Goal: Learn about a topic: Learn about a topic

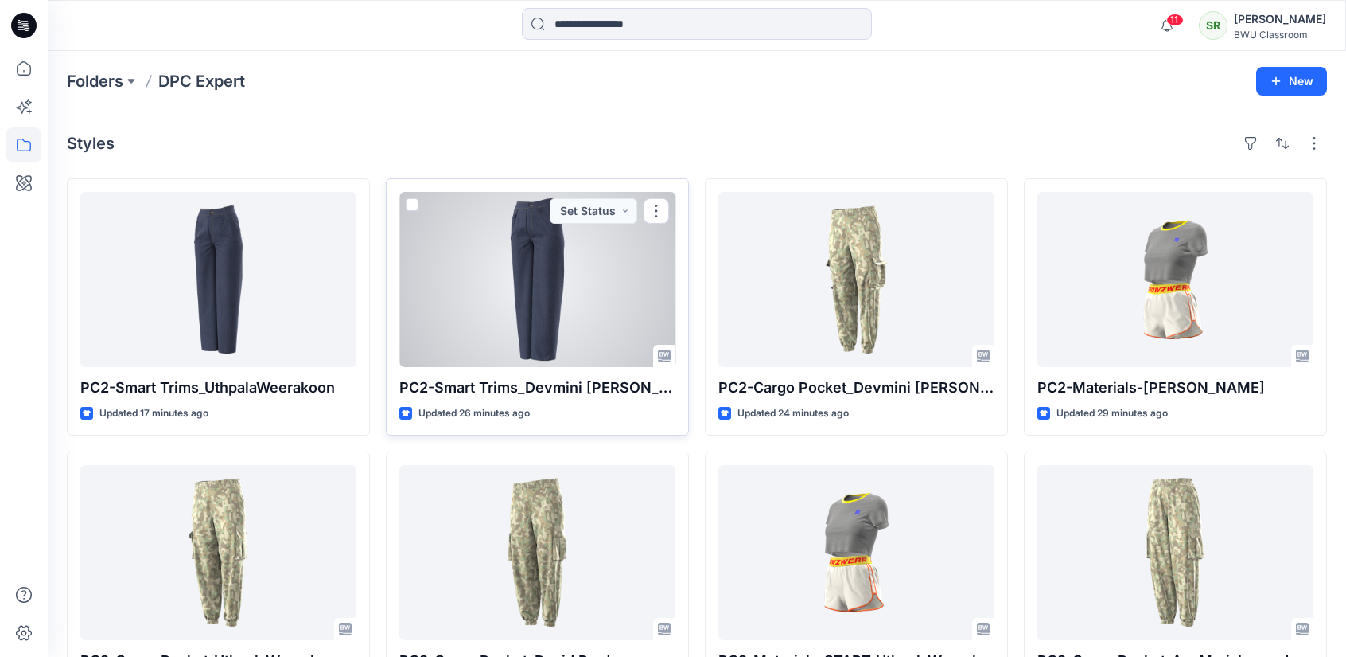
click at [423, 273] on div at bounding box center [537, 279] width 276 height 175
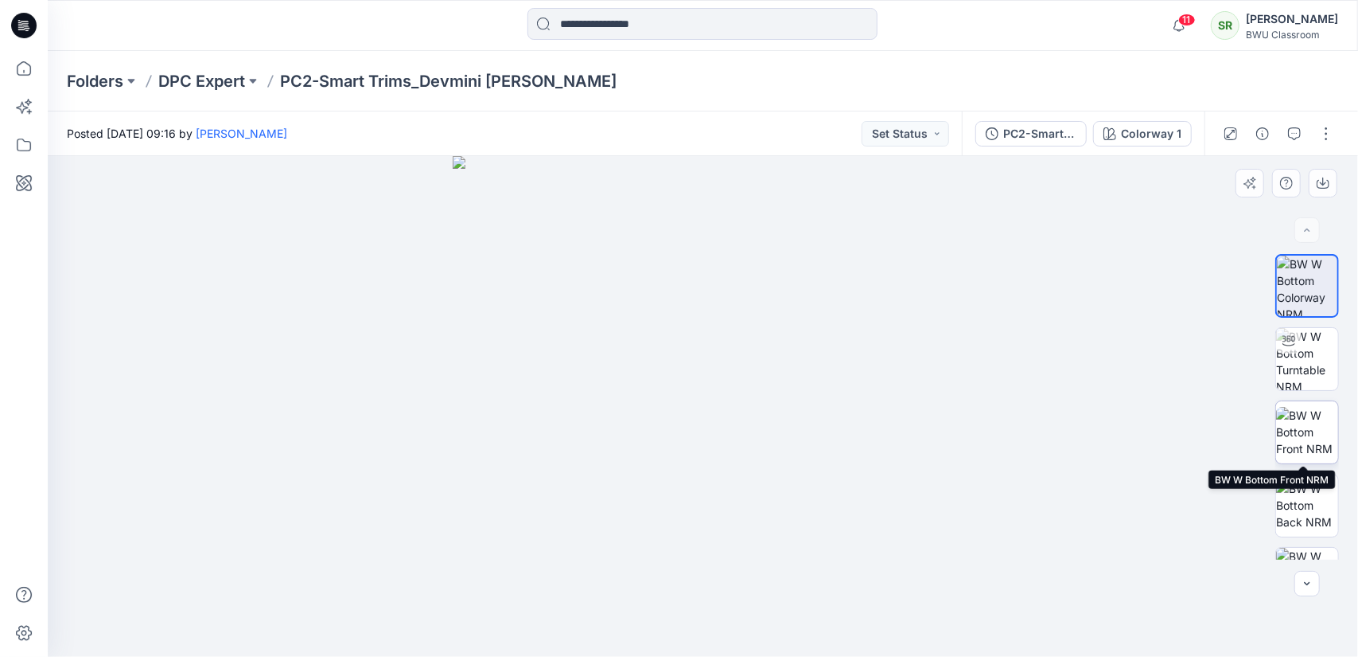
click at [1301, 421] on img at bounding box center [1307, 432] width 62 height 50
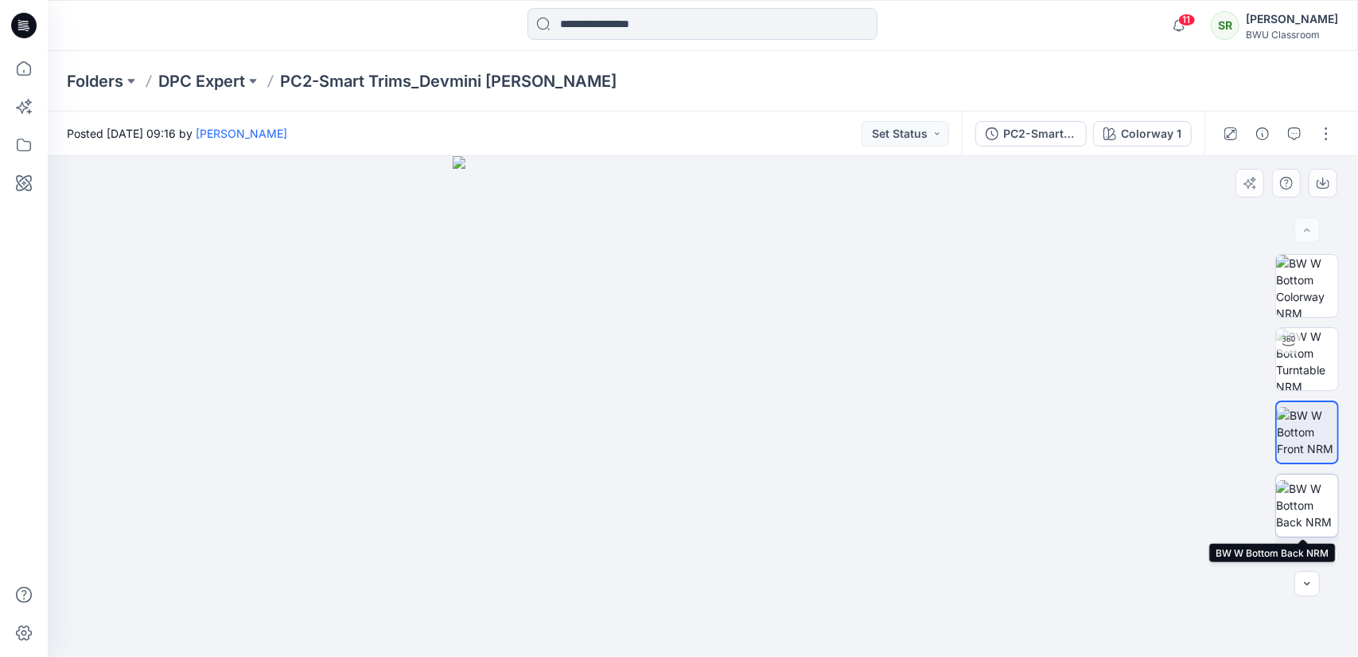
click at [1311, 494] on img at bounding box center [1307, 505] width 62 height 50
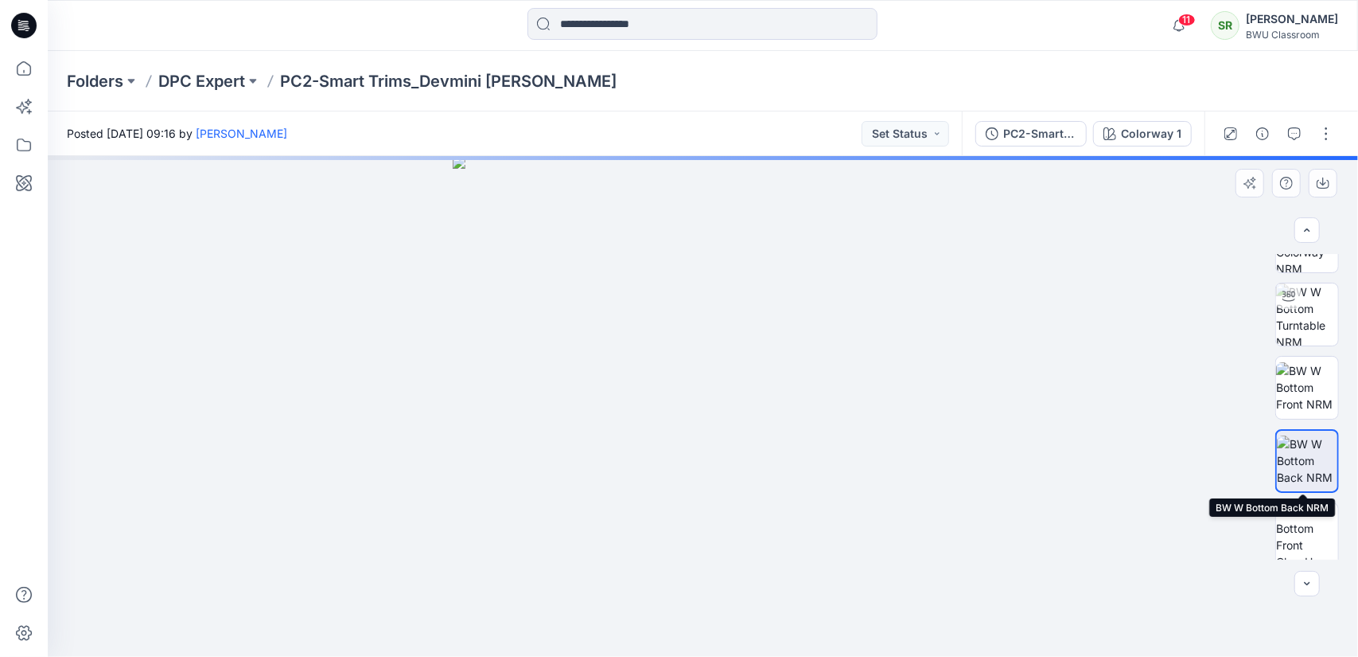
scroll to position [44, 0]
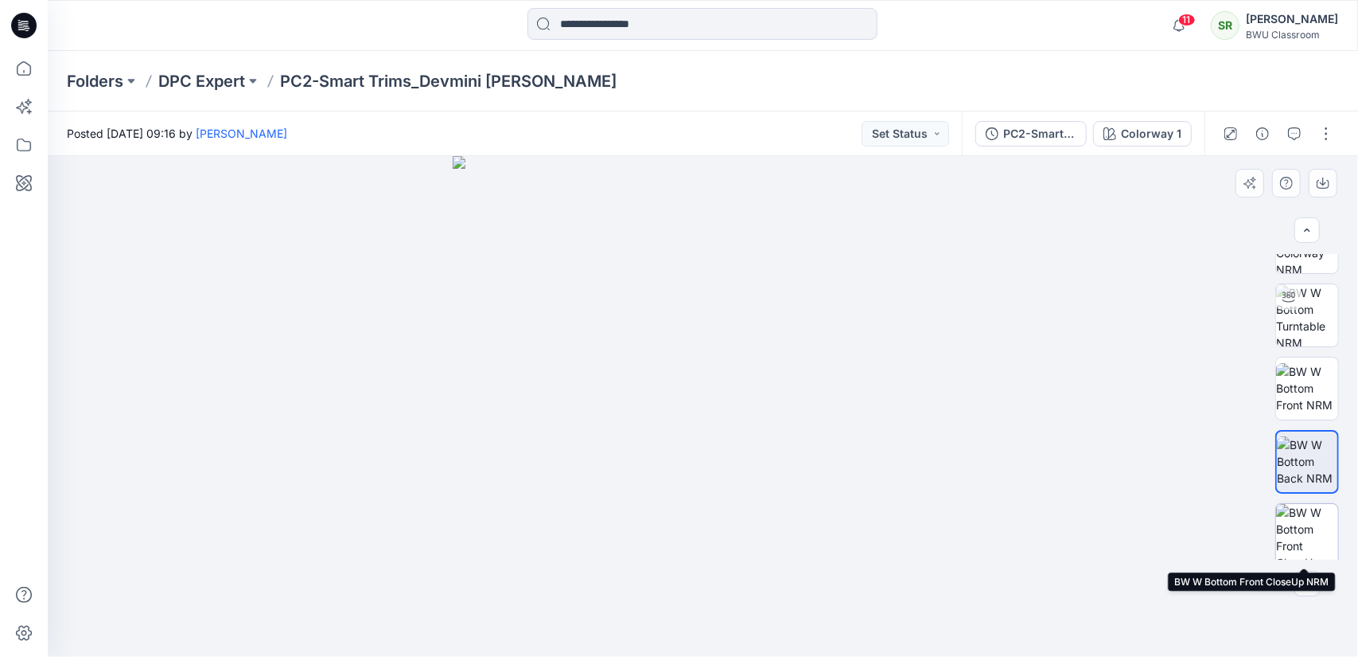
click at [1305, 547] on img at bounding box center [1307, 535] width 62 height 62
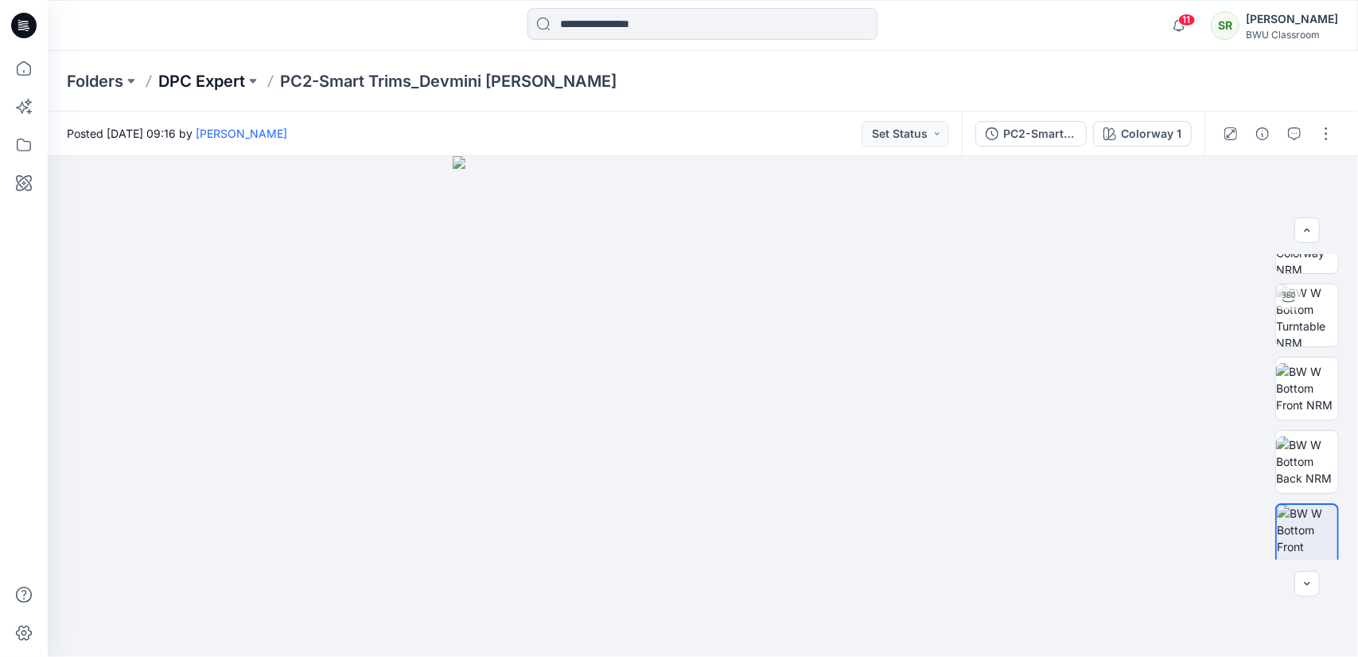
click at [212, 83] on p "DPC Expert" at bounding box center [201, 81] width 87 height 22
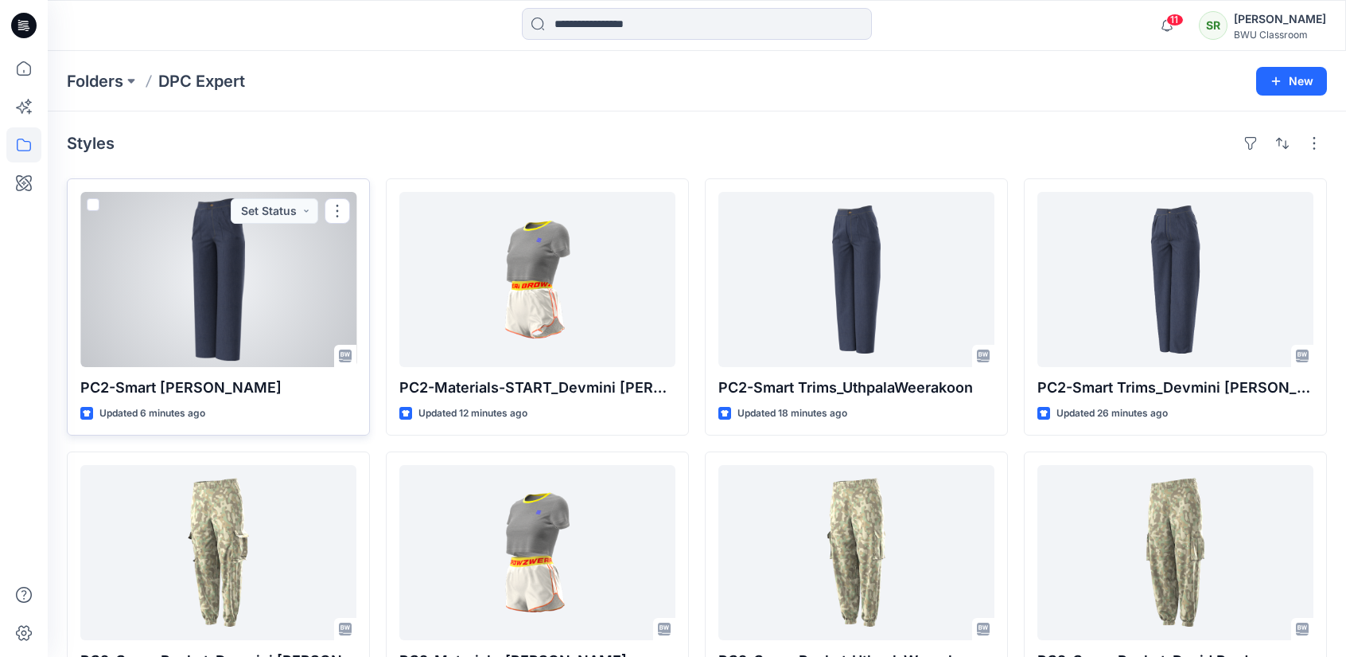
click at [274, 313] on div at bounding box center [218, 279] width 276 height 175
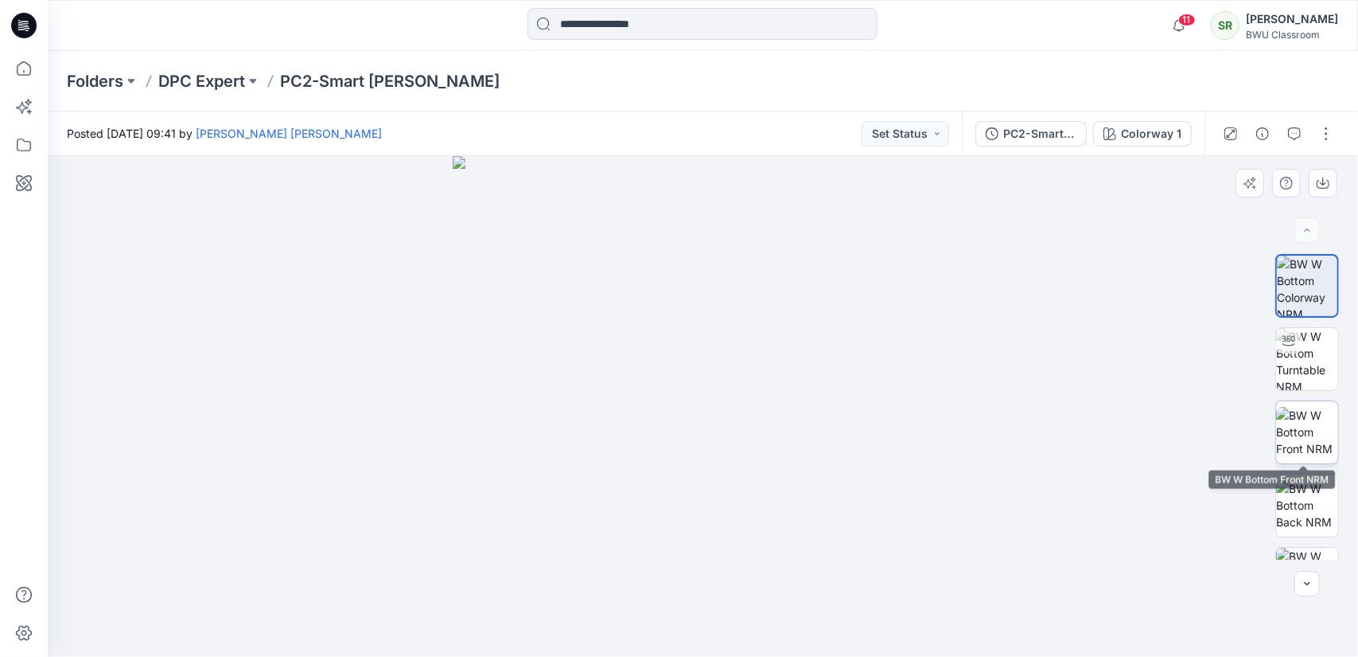
click at [1301, 427] on img at bounding box center [1307, 432] width 62 height 50
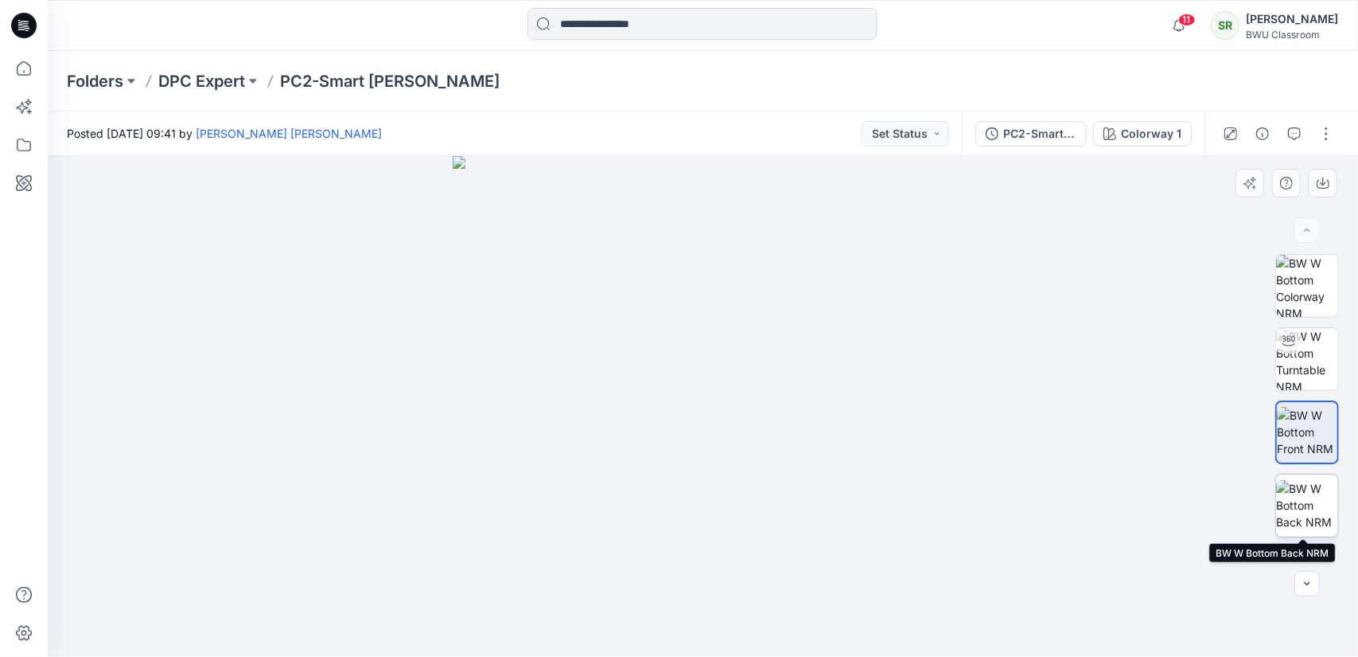
click at [1327, 497] on img at bounding box center [1307, 505] width 62 height 50
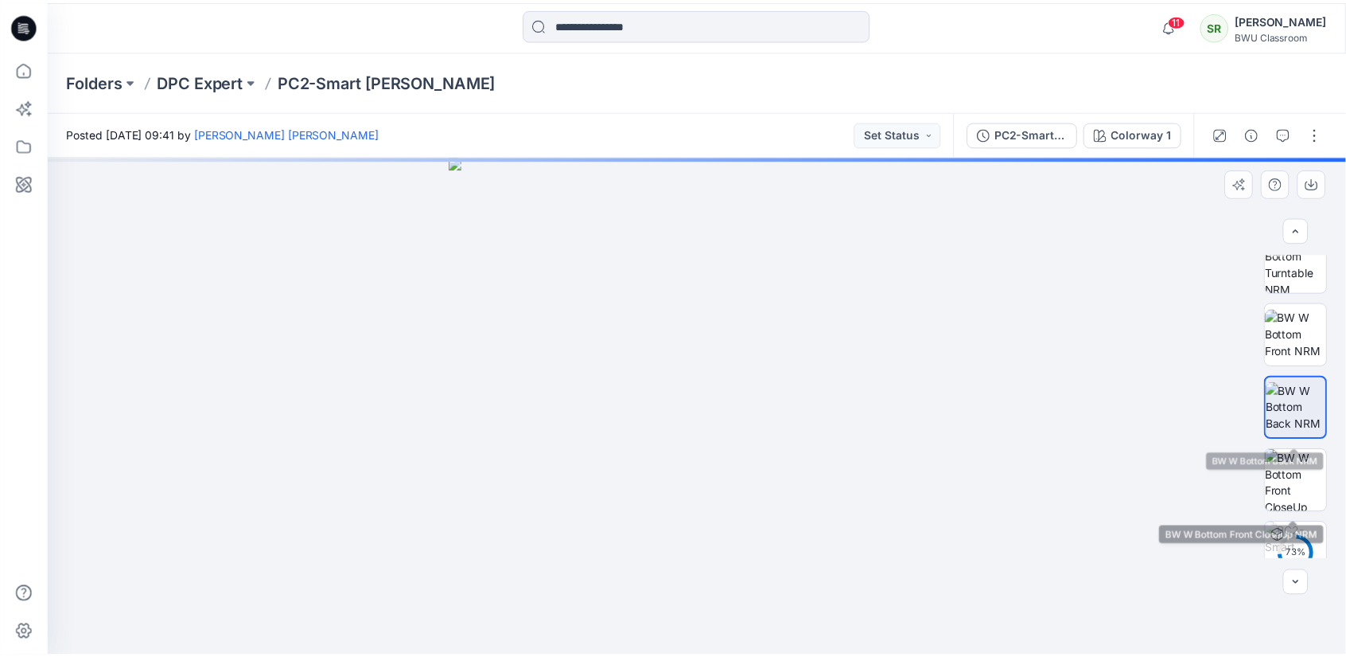
scroll to position [123, 0]
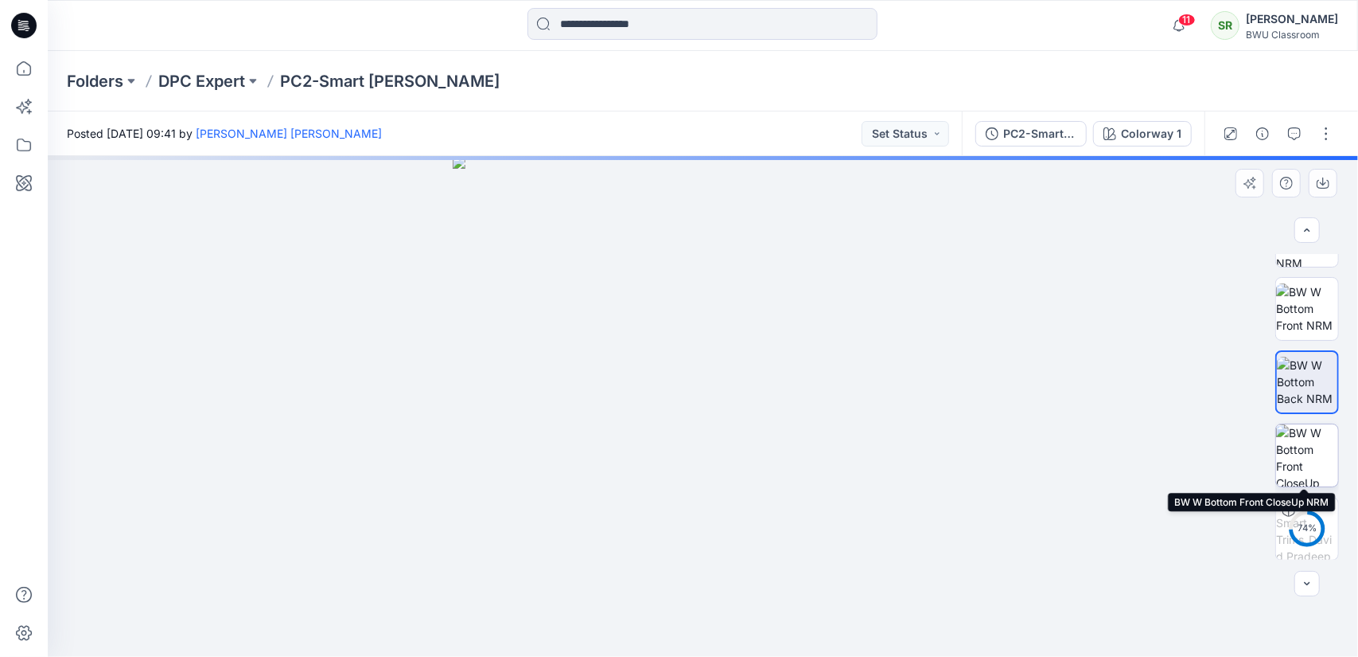
click at [1324, 438] on img at bounding box center [1307, 455] width 62 height 62
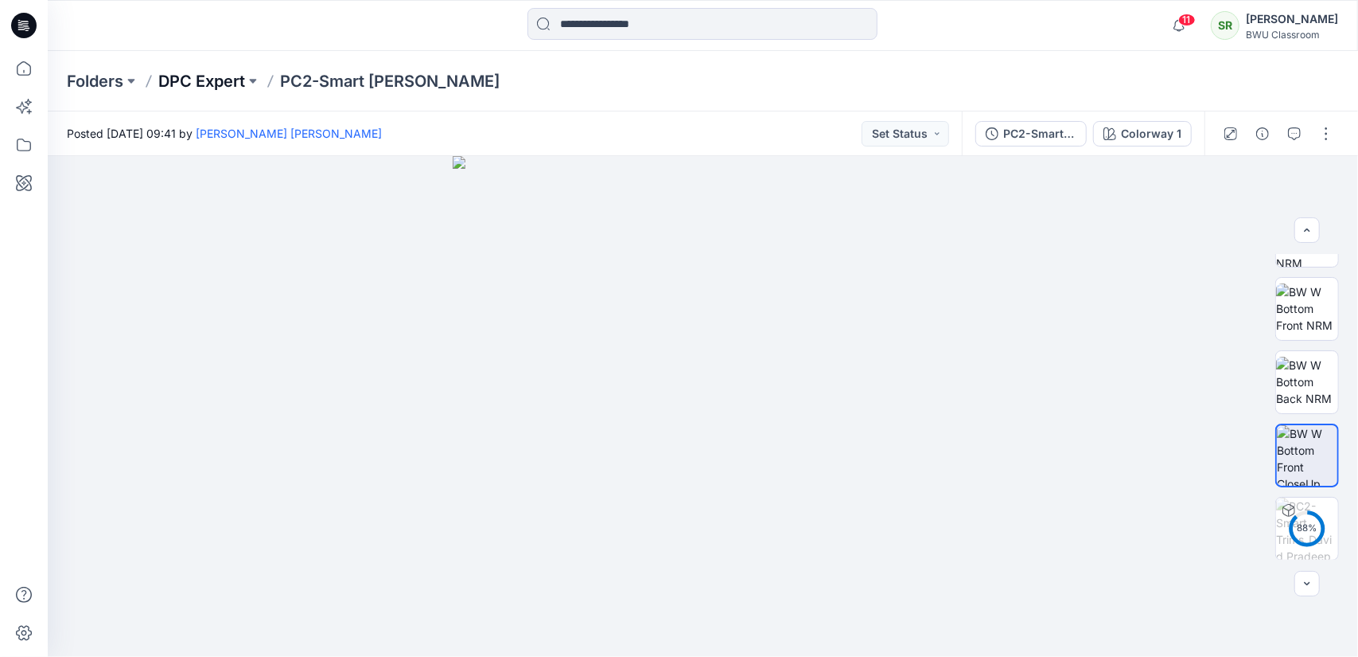
click at [193, 89] on p "DPC Expert" at bounding box center [201, 81] width 87 height 22
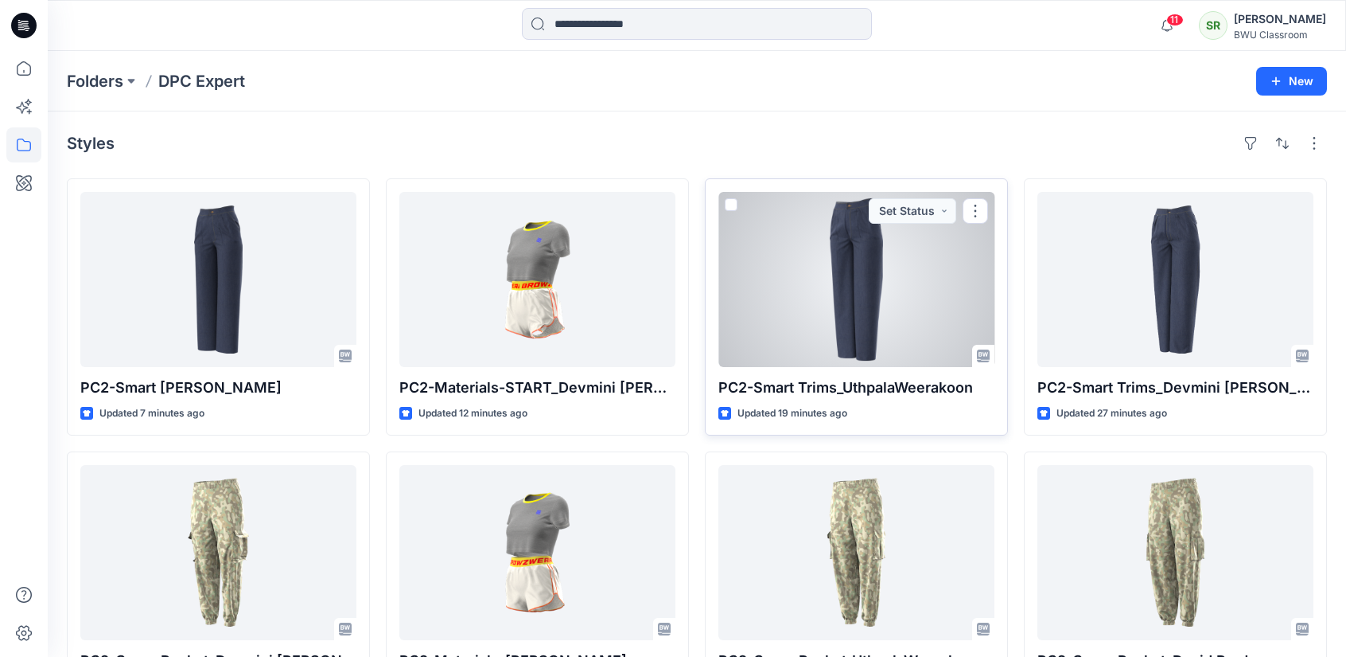
click at [762, 244] on div at bounding box center [857, 279] width 276 height 175
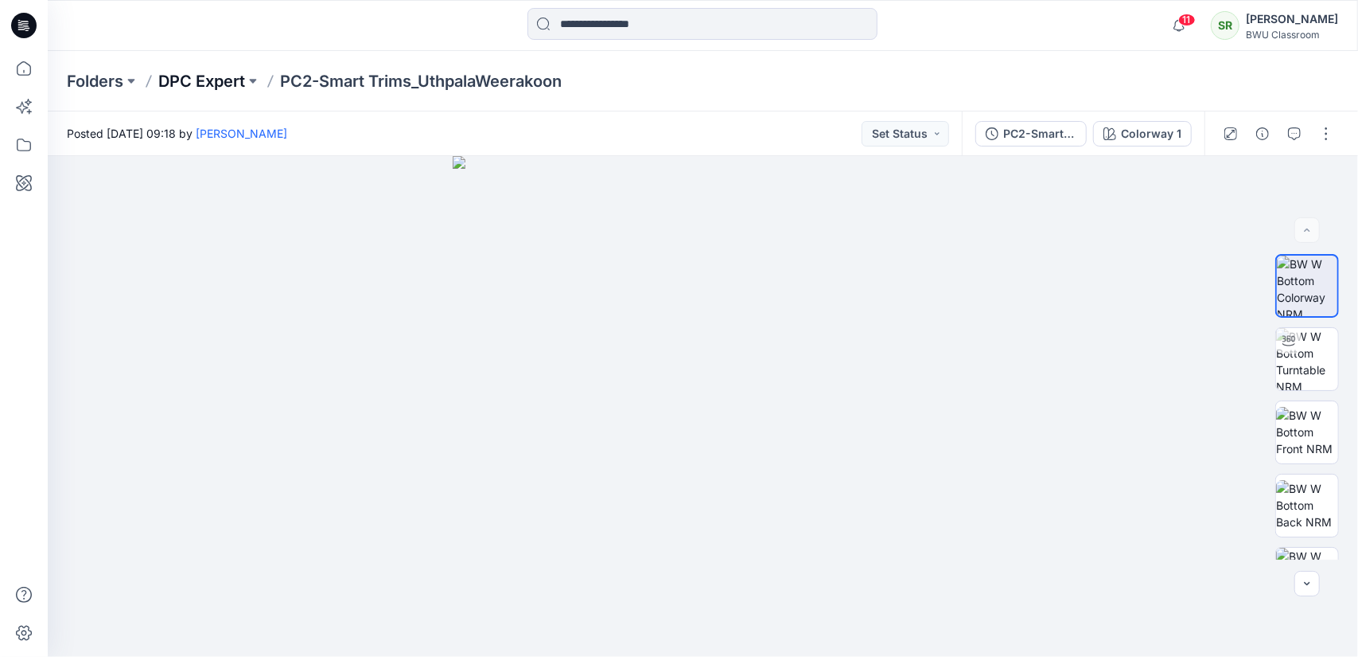
click at [194, 82] on p "DPC Expert" at bounding box center [201, 81] width 87 height 22
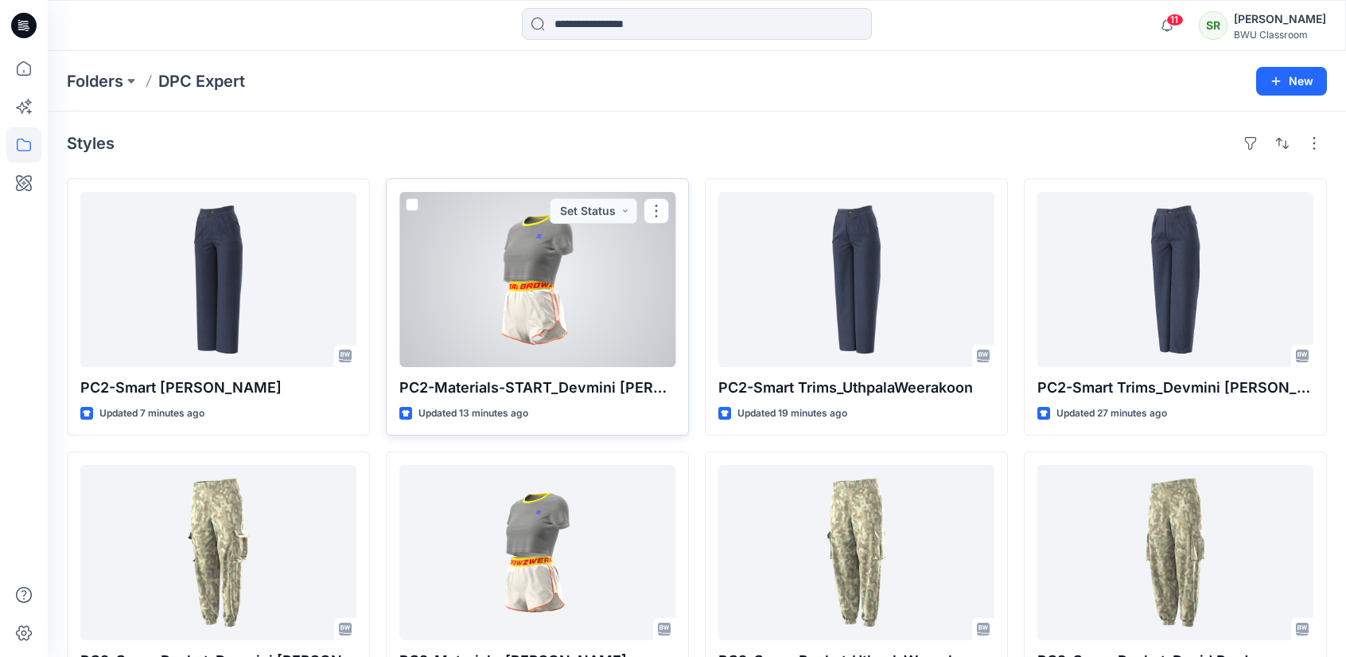
click at [583, 323] on div at bounding box center [537, 279] width 276 height 175
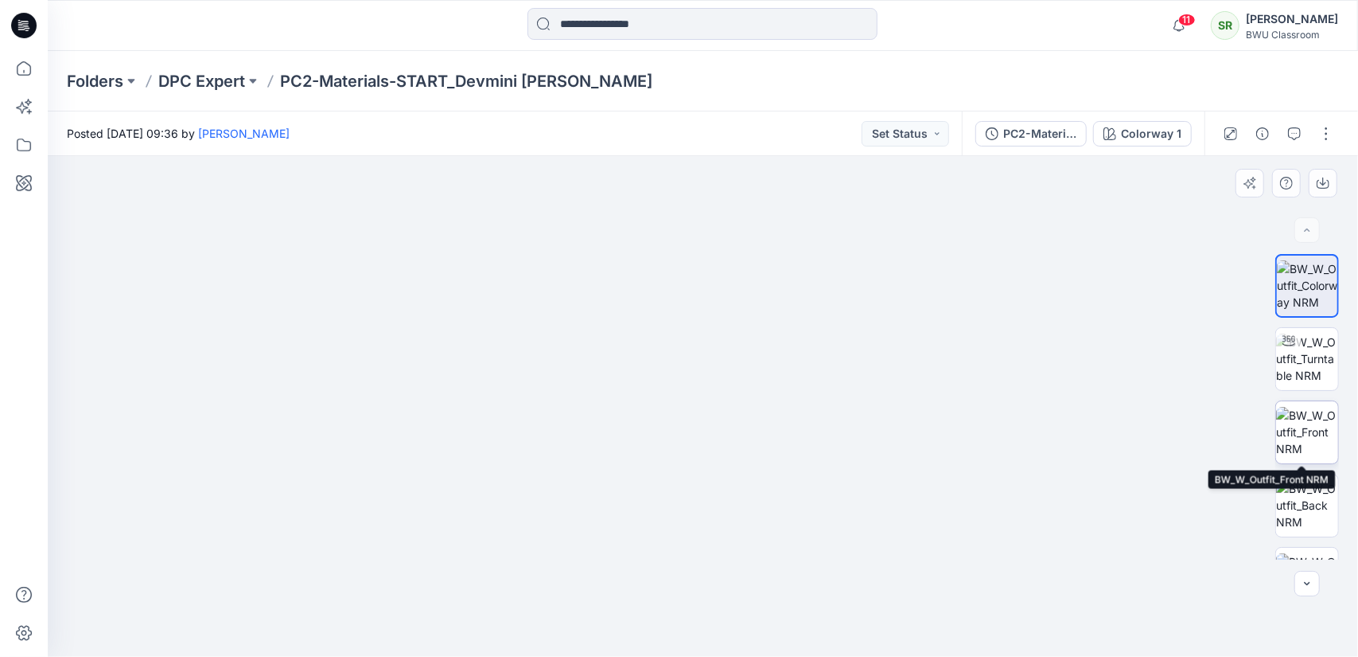
click at [1297, 431] on img at bounding box center [1307, 432] width 62 height 50
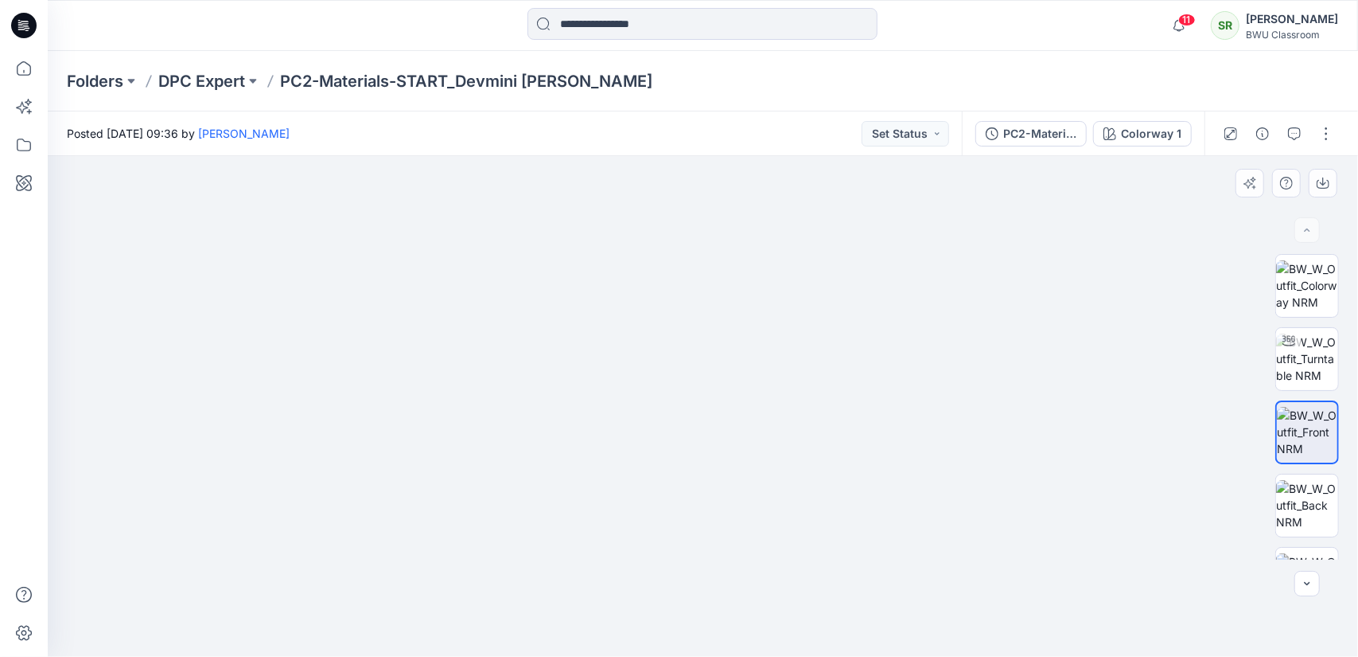
click at [949, 355] on img at bounding box center [703, 273] width 1035 height 768
click at [1310, 494] on img at bounding box center [1307, 505] width 62 height 50
click at [228, 80] on p "DPC Expert" at bounding box center [201, 81] width 87 height 22
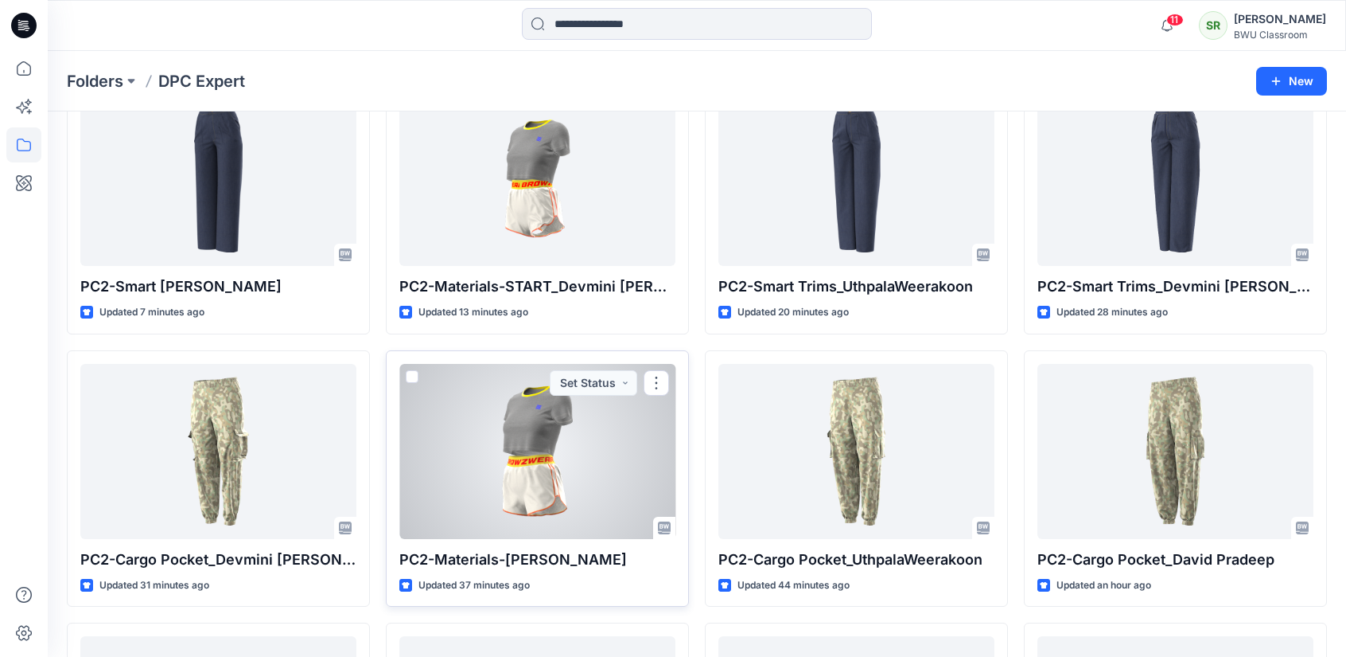
scroll to position [159, 0]
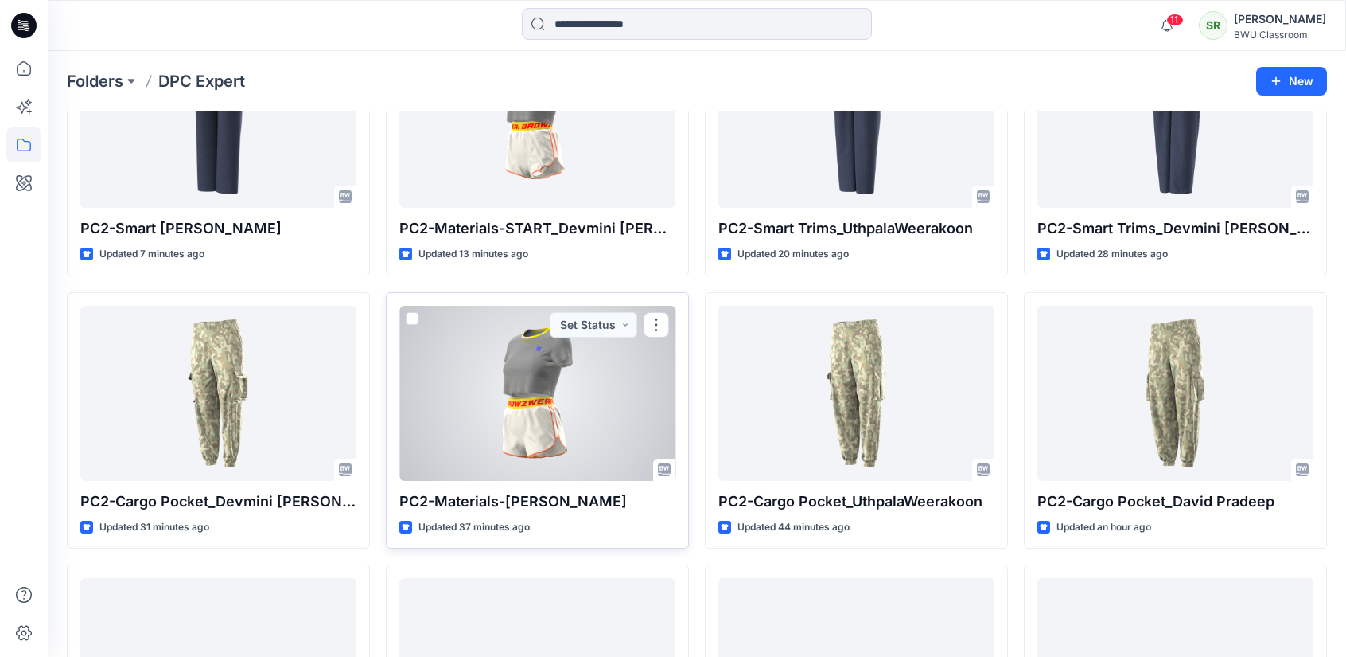
click at [601, 414] on div at bounding box center [537, 393] width 276 height 175
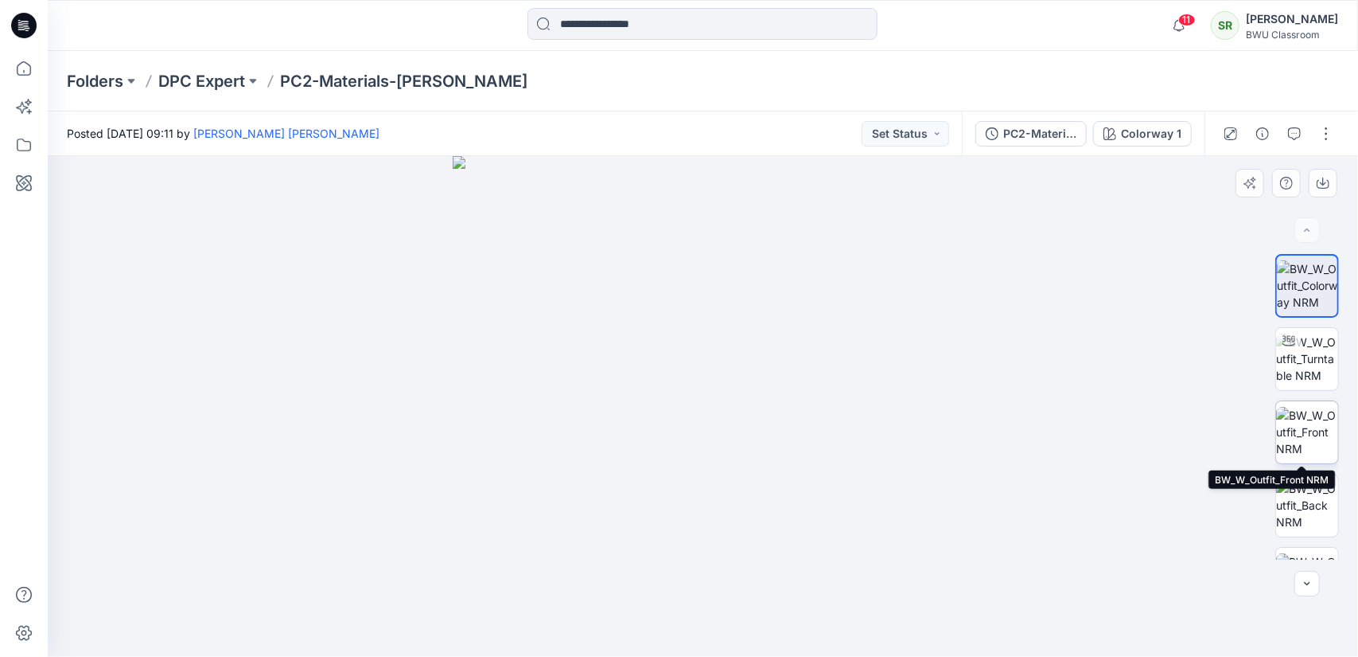
click at [1321, 435] on img at bounding box center [1307, 432] width 62 height 50
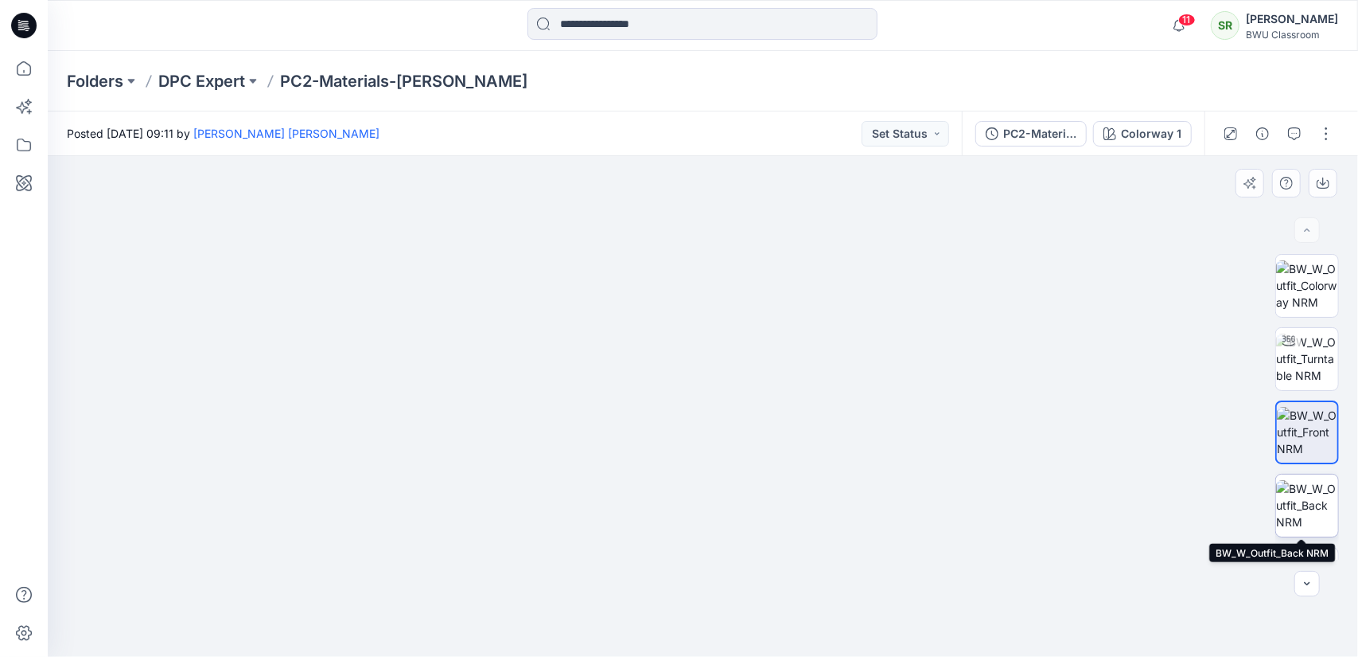
click at [1313, 505] on img at bounding box center [1307, 505] width 62 height 50
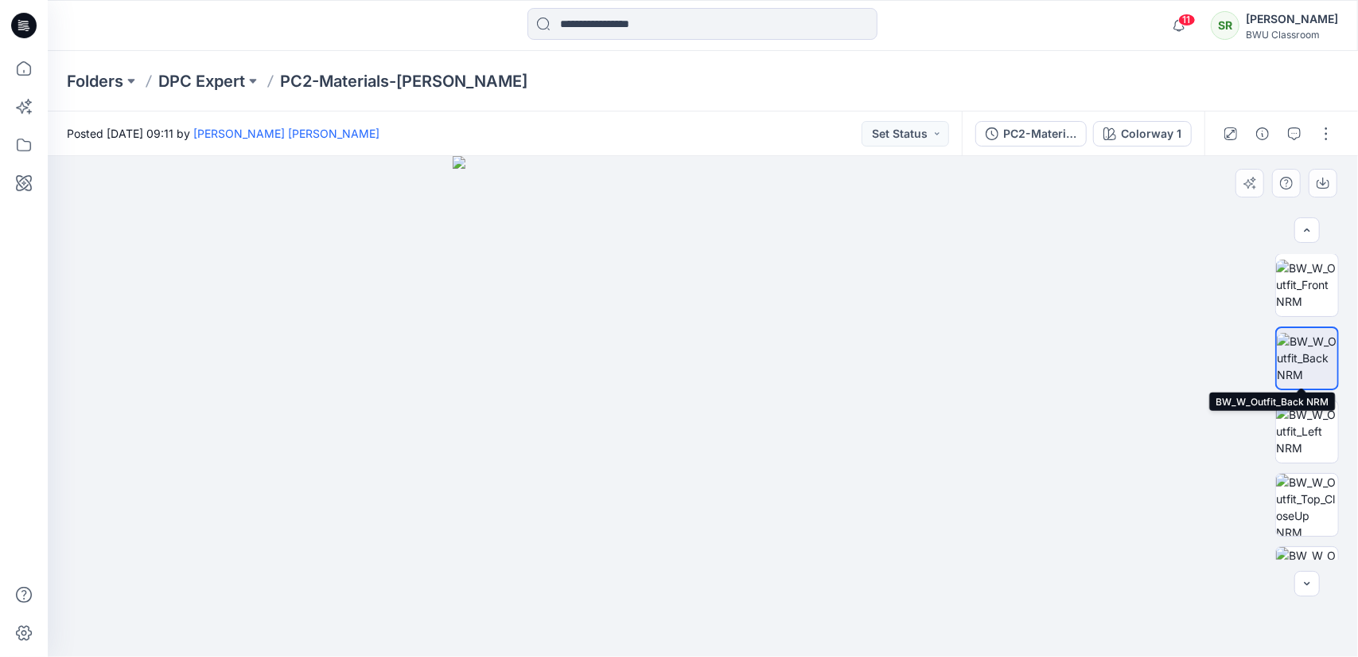
scroll to position [159, 0]
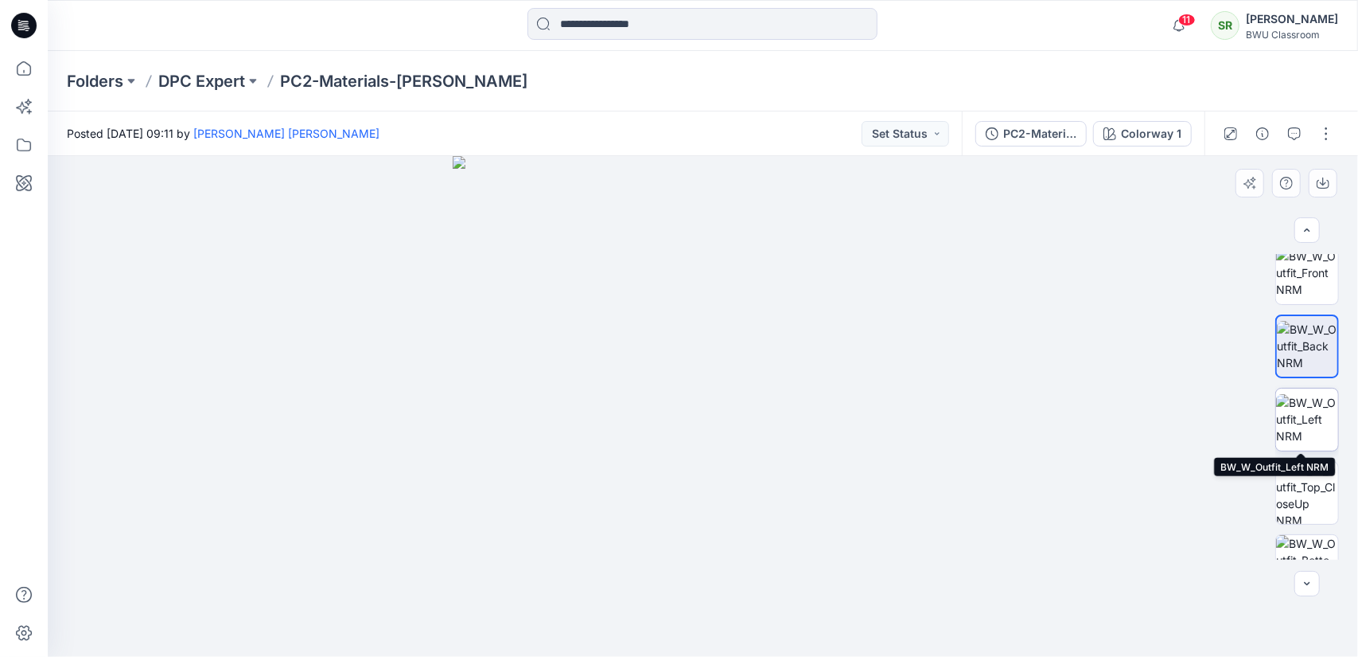
click at [1324, 407] on img at bounding box center [1307, 419] width 62 height 50
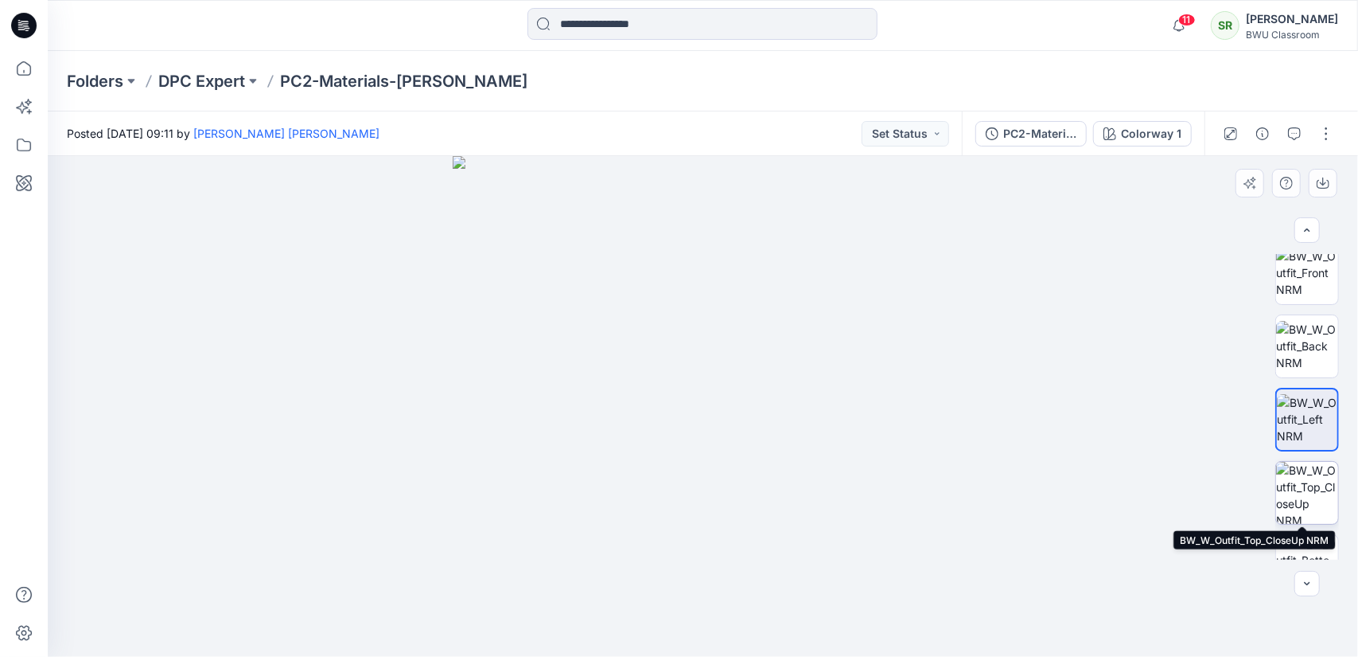
click at [1313, 483] on img at bounding box center [1307, 493] width 62 height 62
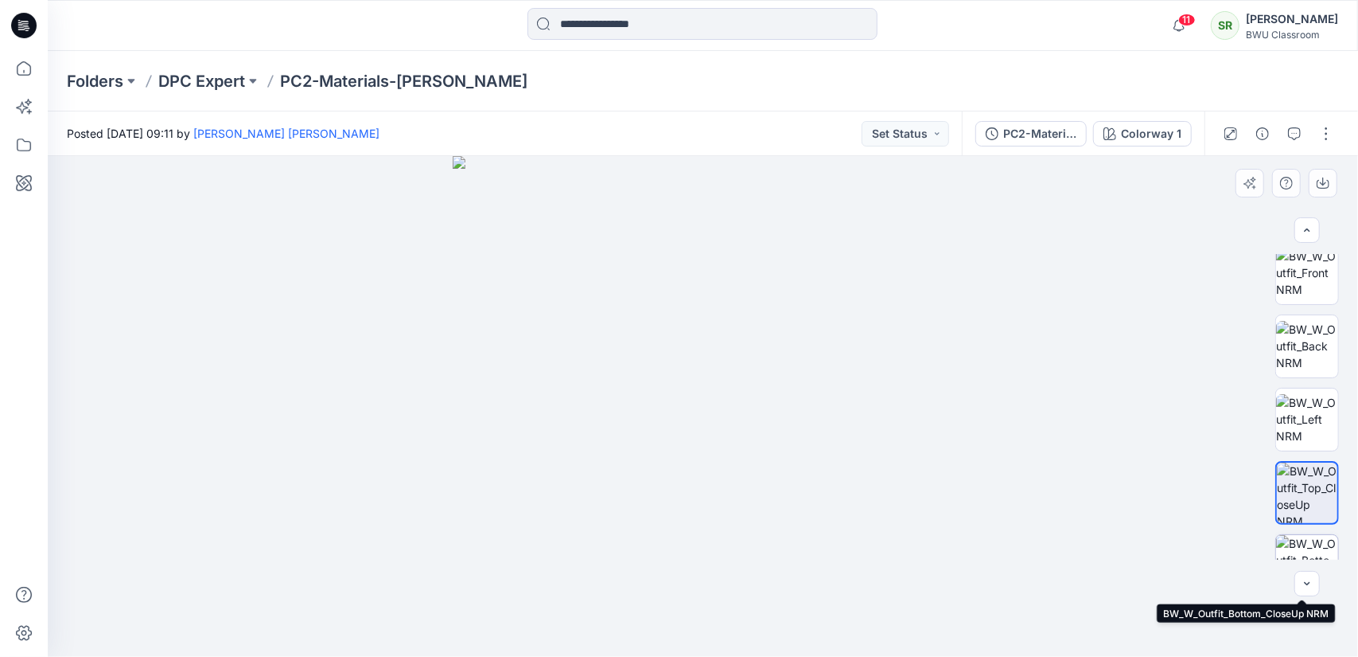
click at [1313, 544] on img at bounding box center [1307, 566] width 62 height 62
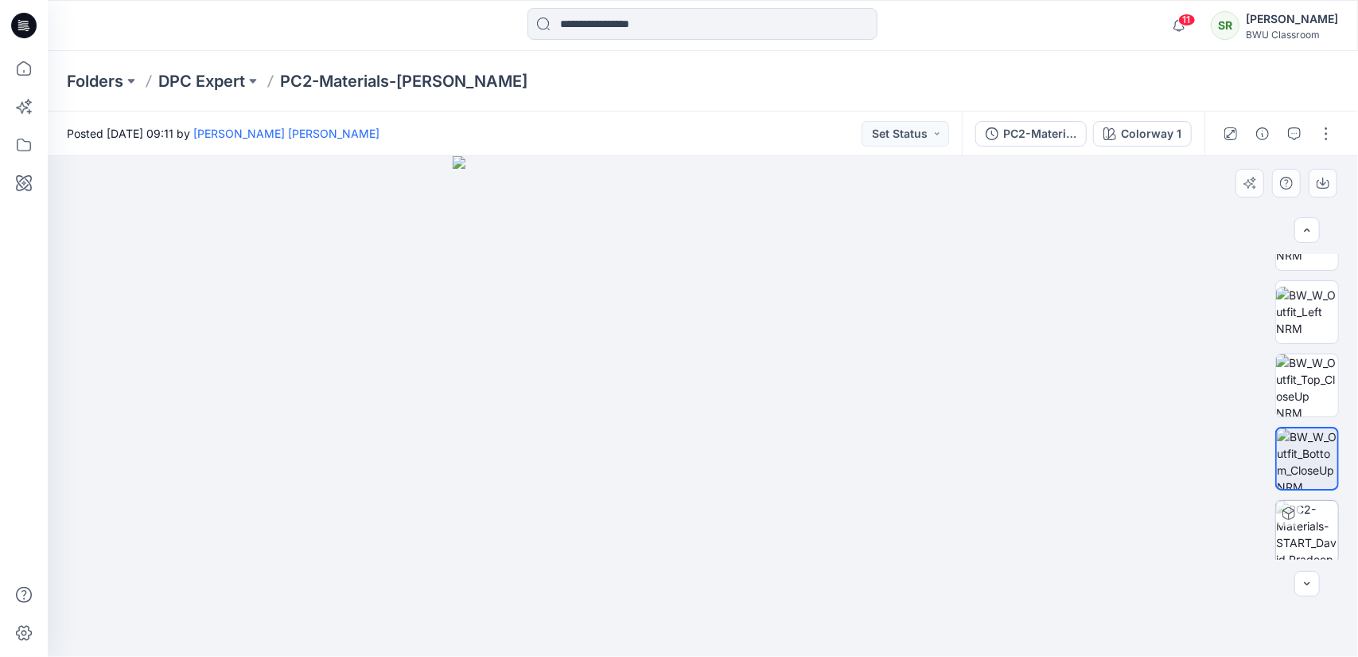
scroll to position [270, 0]
click at [1315, 505] on img at bounding box center [1307, 528] width 62 height 62
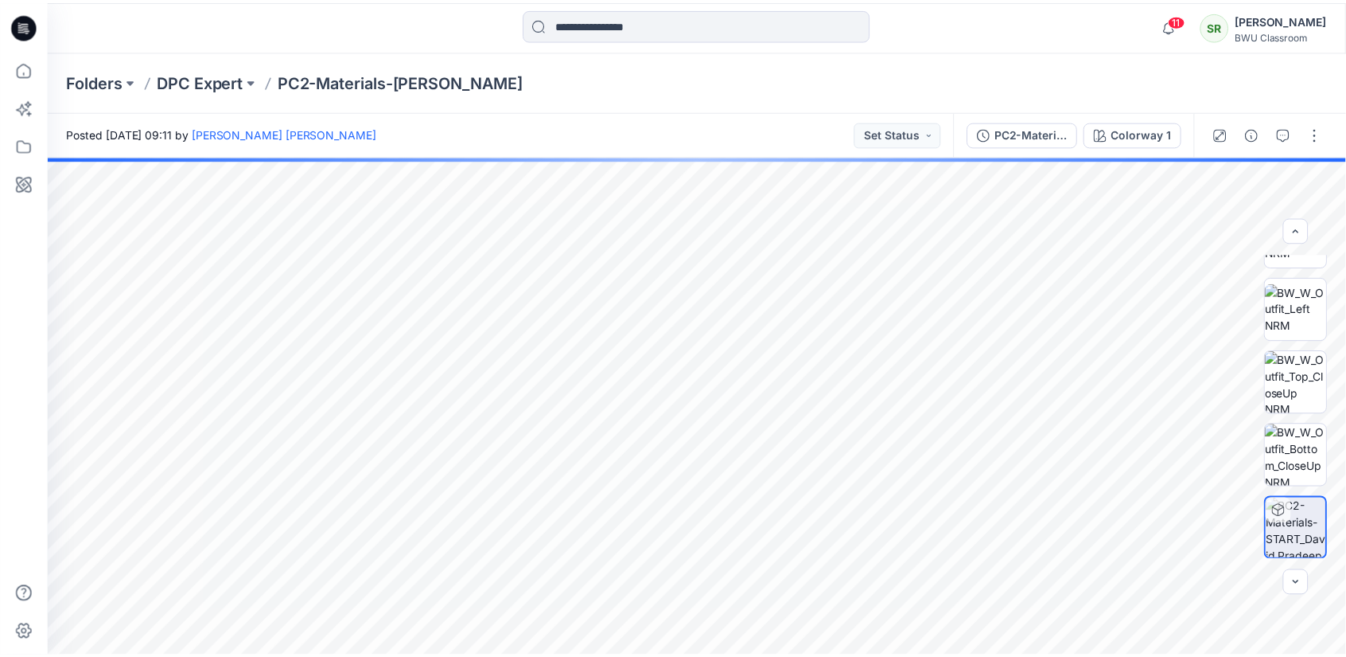
scroll to position [0, 0]
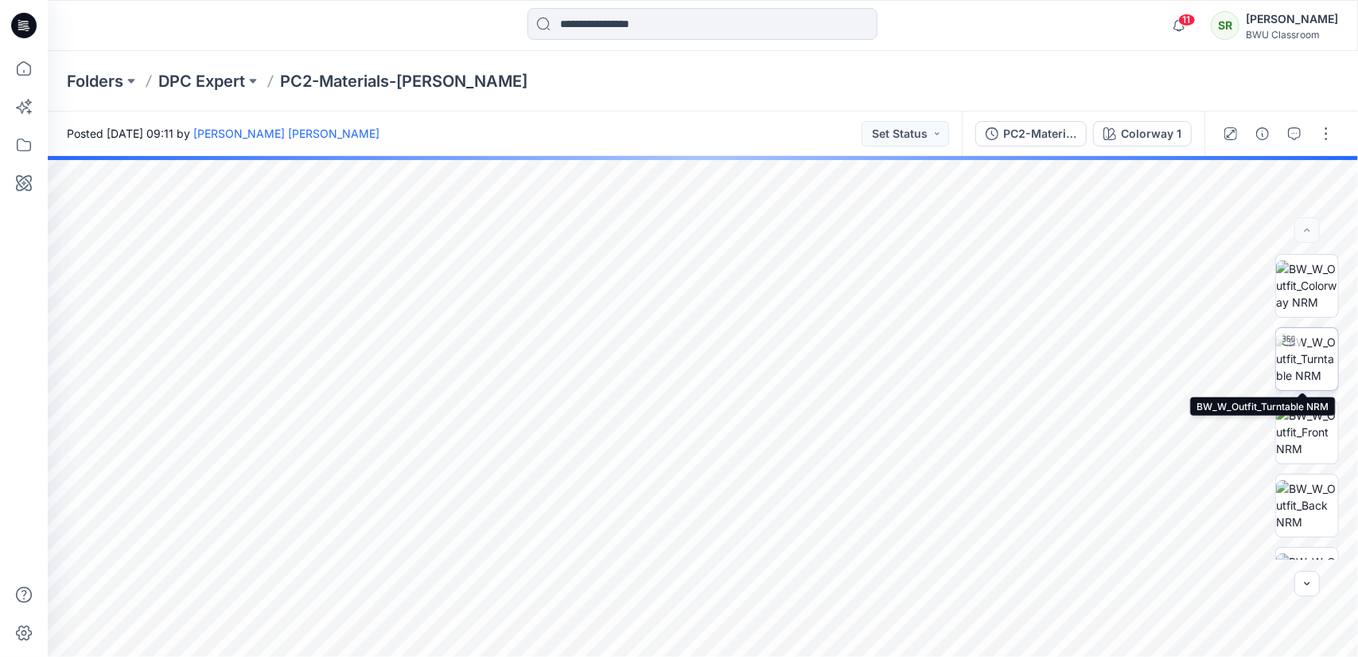
click at [1303, 382] on img at bounding box center [1307, 358] width 62 height 50
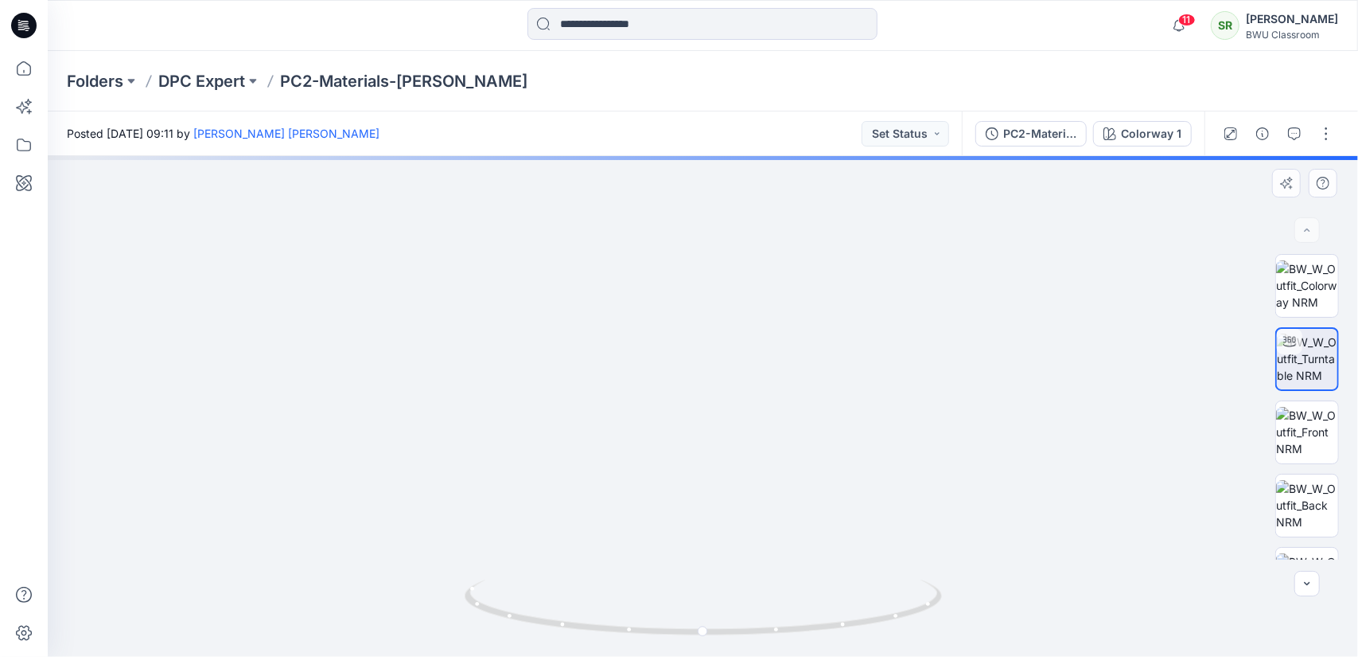
drag, startPoint x: 792, startPoint y: 427, endPoint x: 784, endPoint y: 535, distance: 107.7
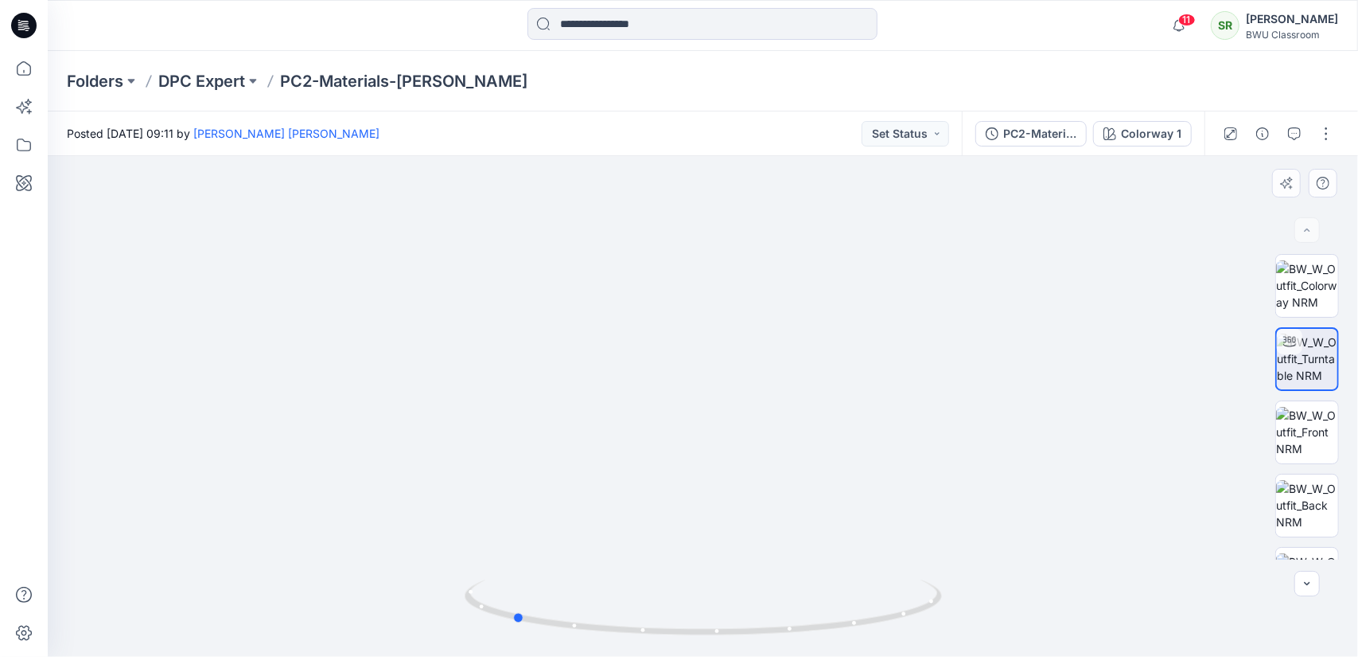
drag, startPoint x: 810, startPoint y: 629, endPoint x: 619, endPoint y: 641, distance: 191.4
click at [619, 641] on div at bounding box center [703, 617] width 477 height 80
drag, startPoint x: 775, startPoint y: 634, endPoint x: 766, endPoint y: 629, distance: 10.0
click at [766, 629] on icon at bounding box center [705, 609] width 481 height 60
click at [206, 84] on p "DPC Expert" at bounding box center [201, 81] width 87 height 22
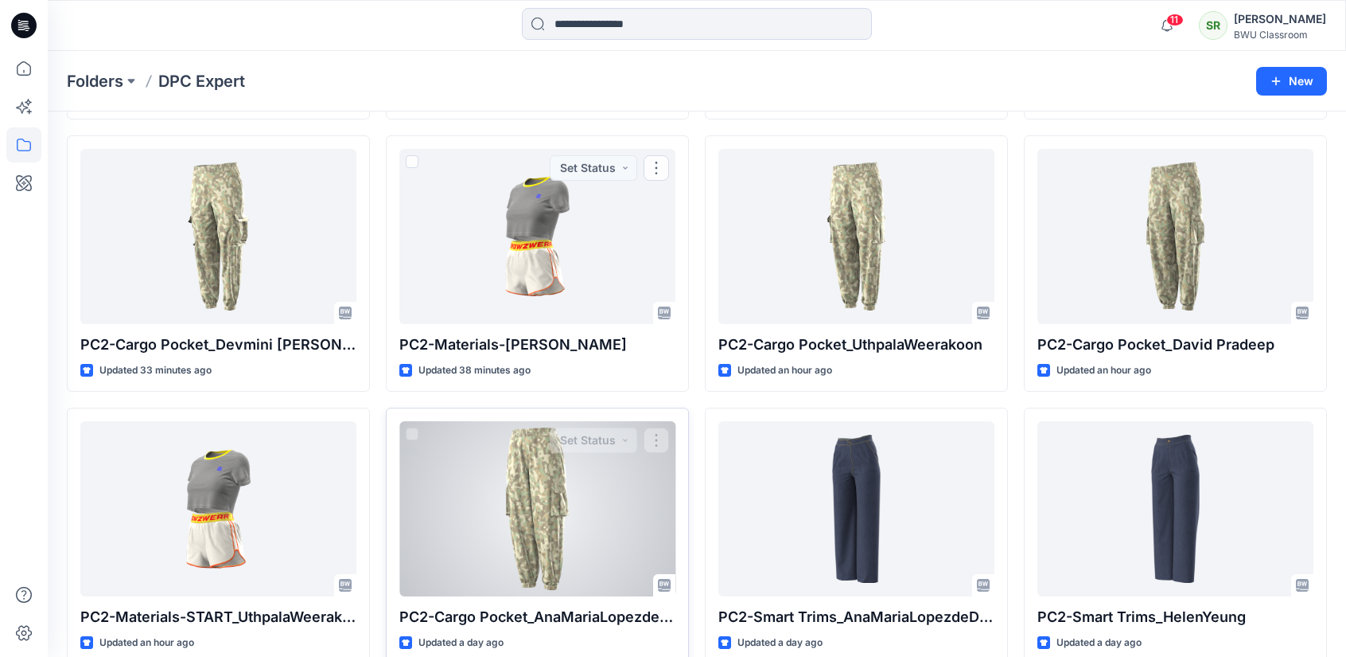
scroll to position [318, 0]
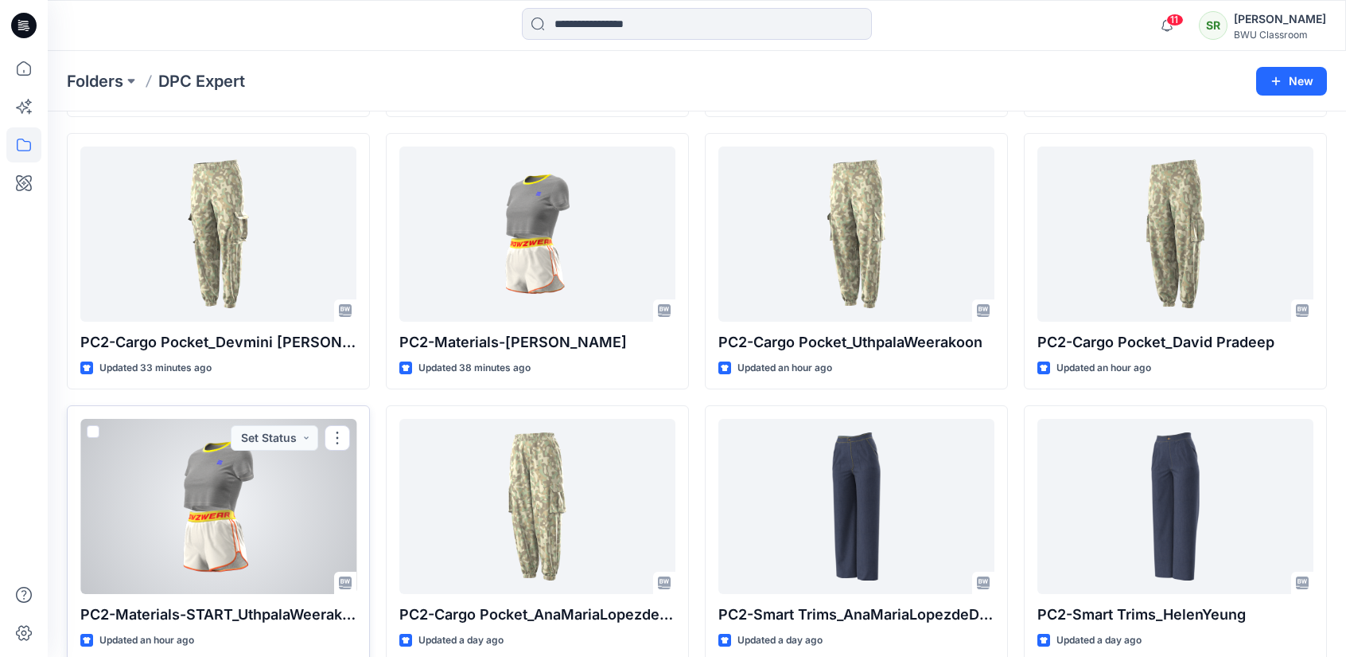
click at [241, 559] on div at bounding box center [218, 506] width 276 height 175
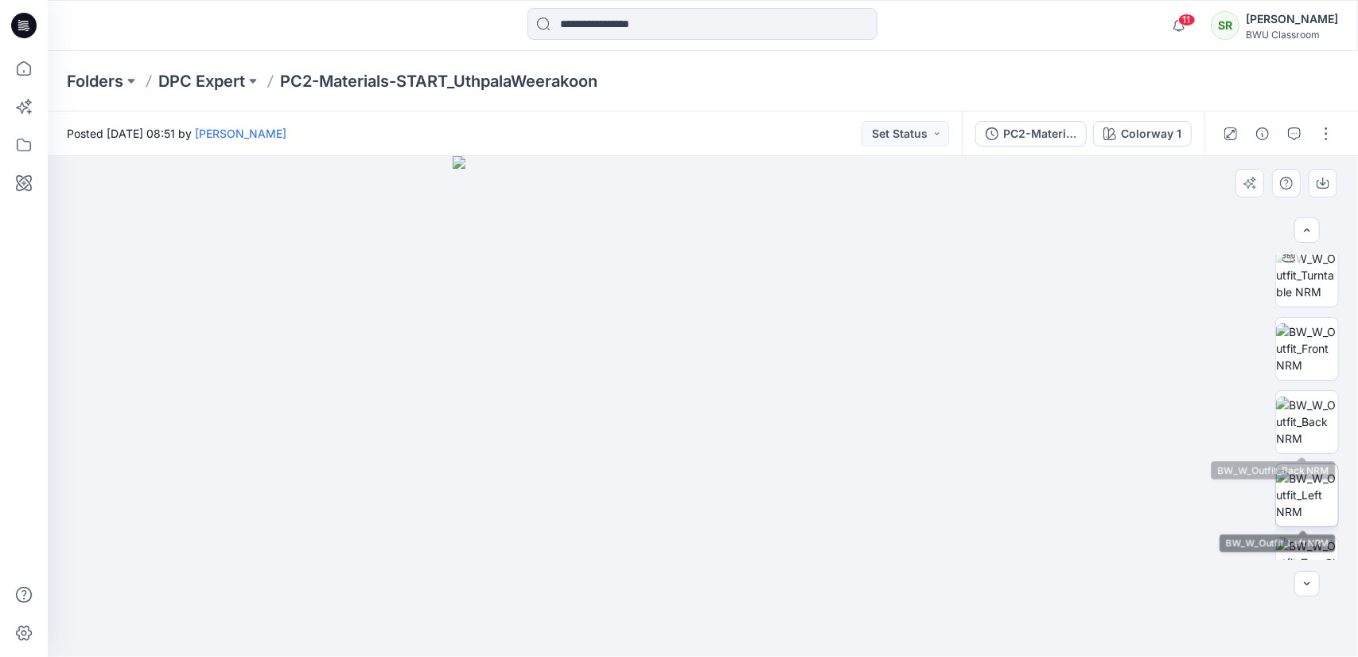
scroll to position [80, 0]
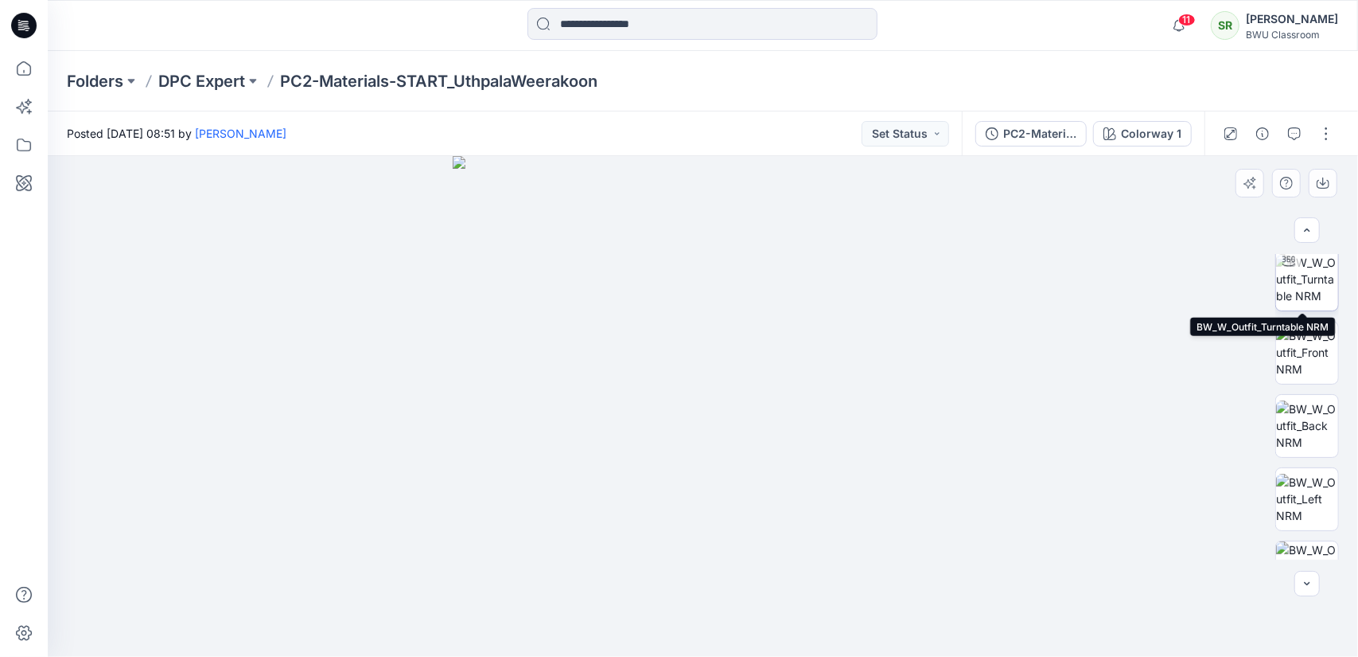
click at [1309, 268] on img at bounding box center [1307, 279] width 62 height 50
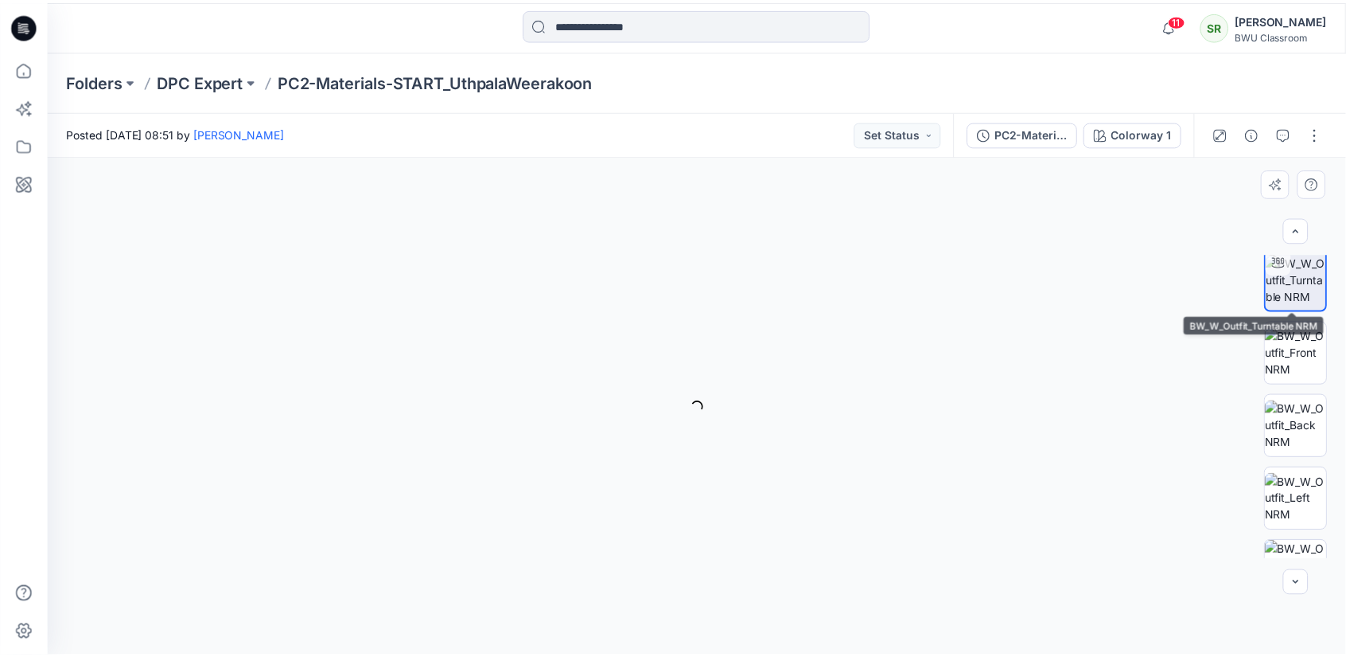
scroll to position [80, 0]
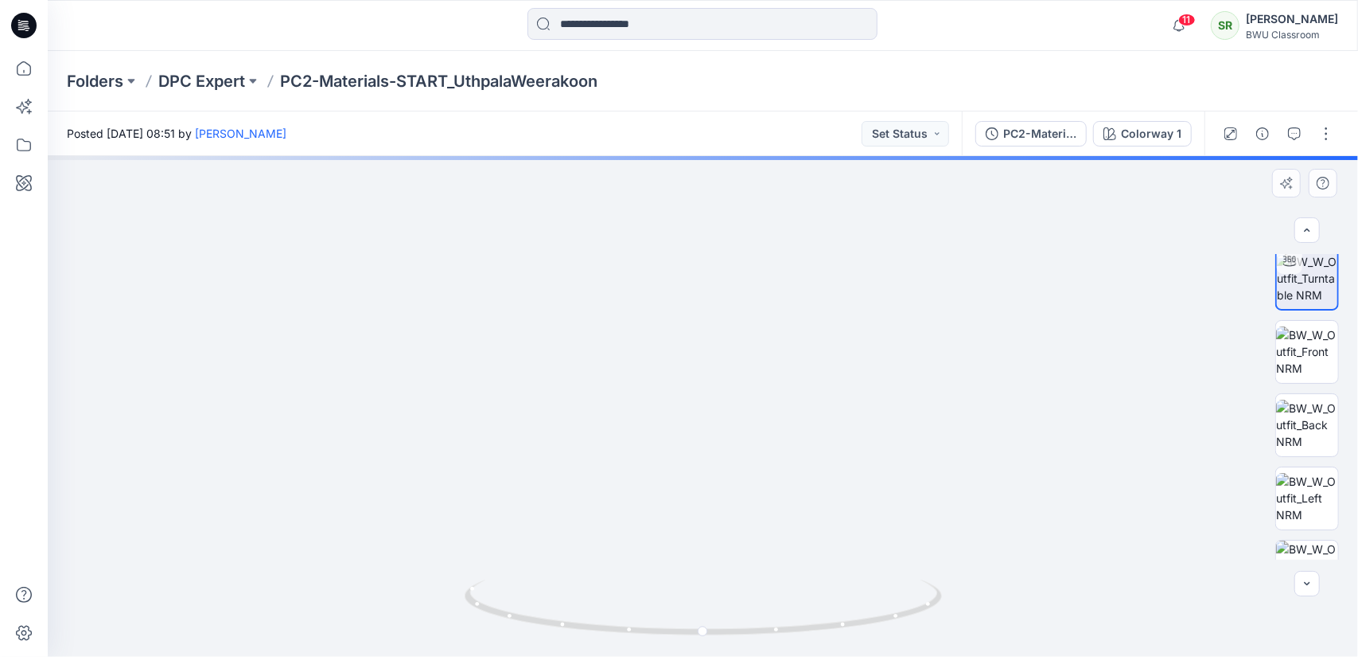
drag, startPoint x: 794, startPoint y: 353, endPoint x: 798, endPoint y: 464, distance: 111.5
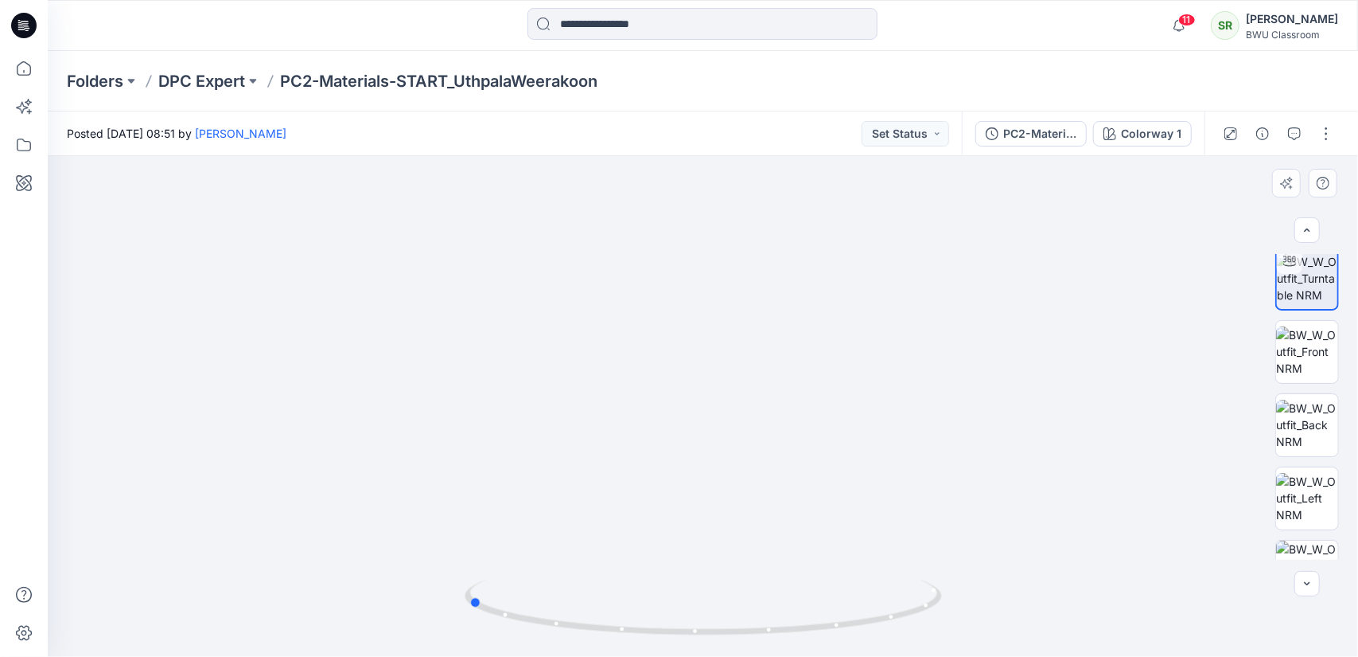
drag, startPoint x: 818, startPoint y: 633, endPoint x: 583, endPoint y: 653, distance: 236.5
click at [583, 653] on div at bounding box center [703, 617] width 477 height 80
click at [216, 88] on p "DPC Expert" at bounding box center [201, 81] width 87 height 22
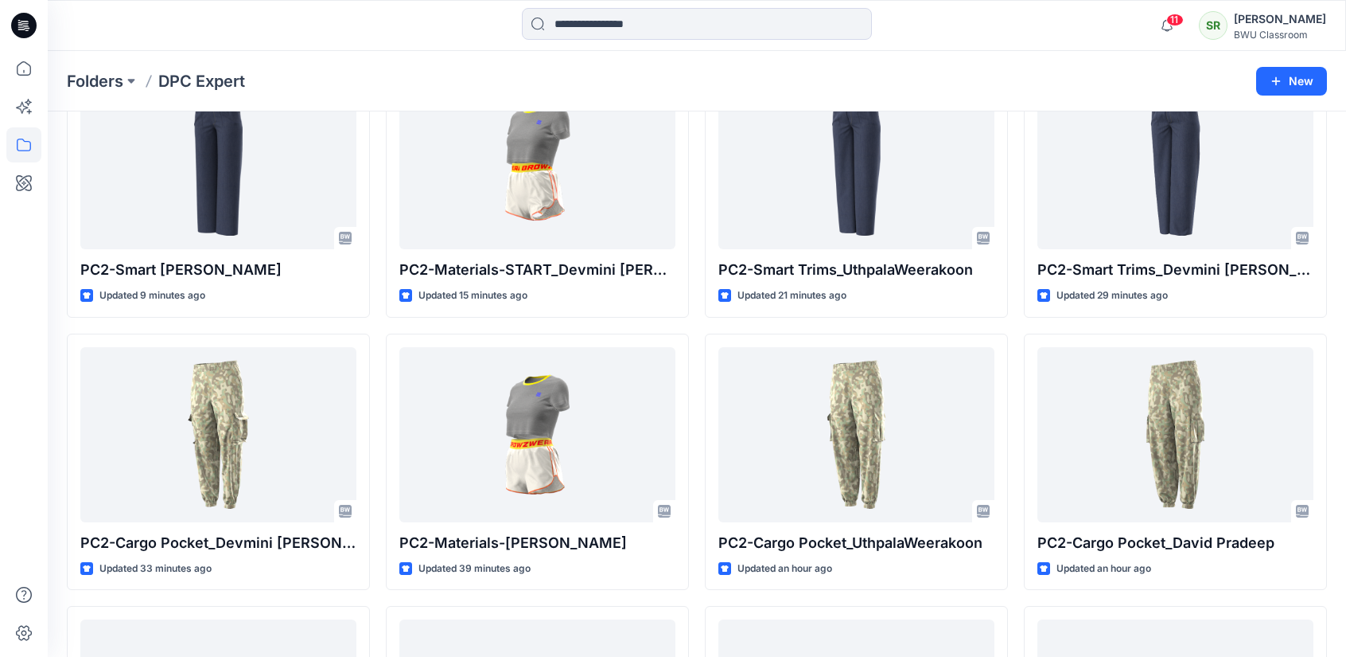
scroll to position [159, 0]
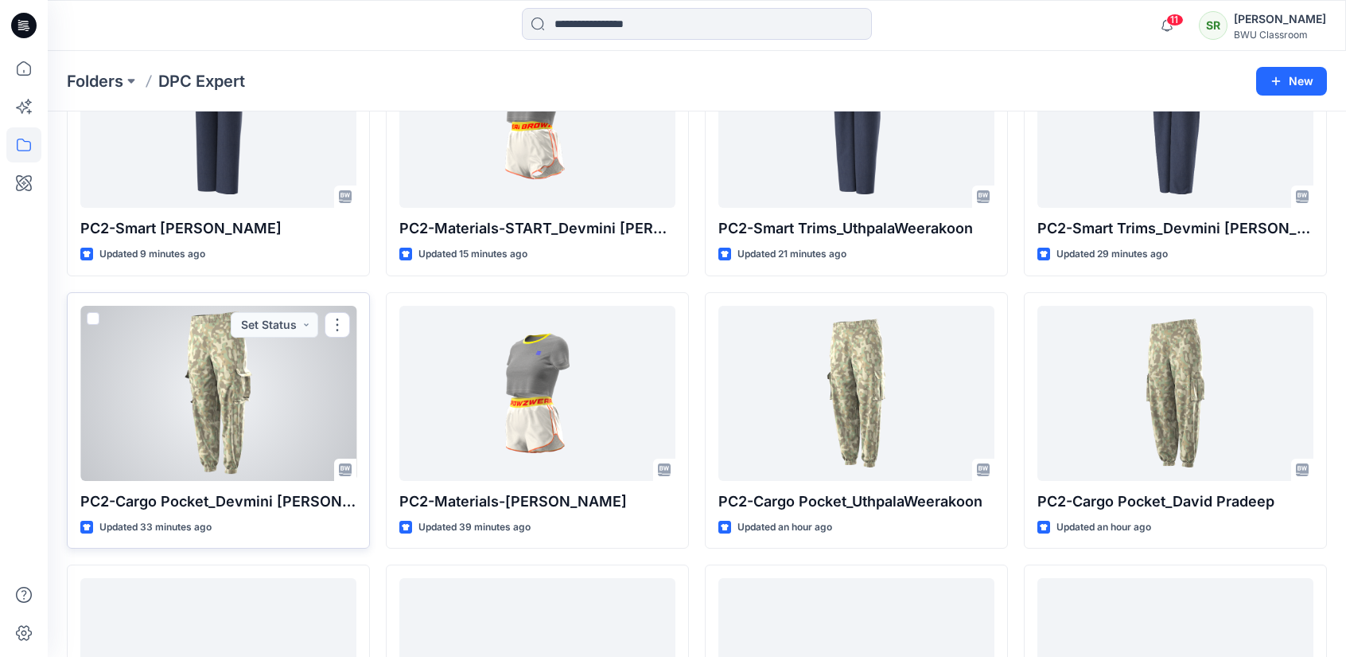
click at [286, 368] on div at bounding box center [218, 393] width 276 height 175
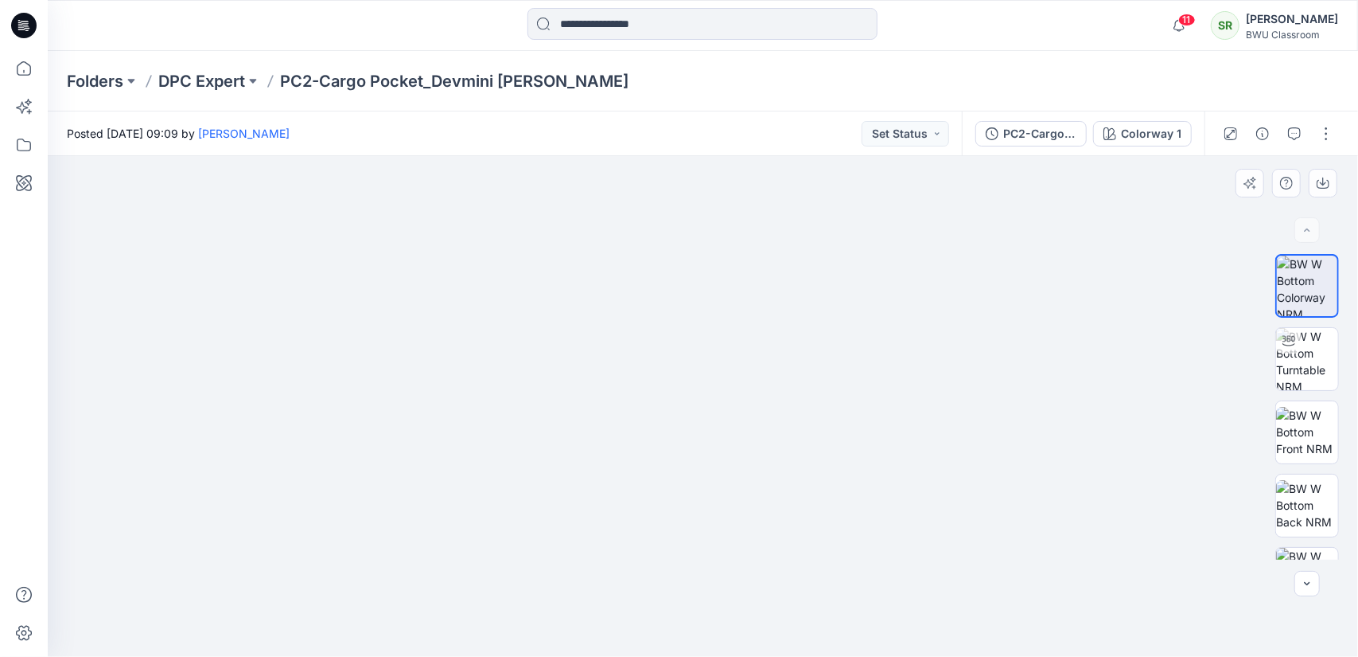
drag, startPoint x: 1004, startPoint y: 535, endPoint x: 906, endPoint y: 518, distance: 100.1
click at [1310, 359] on img at bounding box center [1307, 359] width 62 height 62
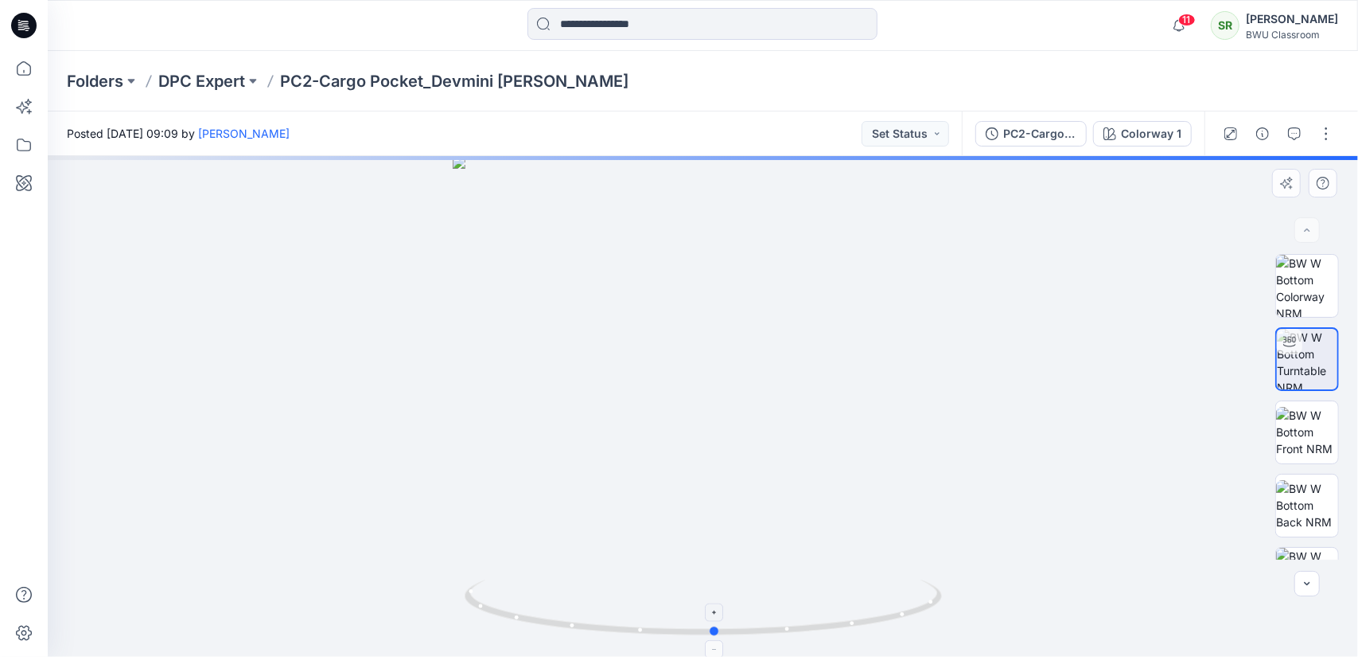
drag, startPoint x: 882, startPoint y: 622, endPoint x: 888, endPoint y: 615, distance: 9.0
click at [918, 656] on html "11 Notifications Uthpala Weerakoon shared PC2-Smart Trims_UthpalaWeerakoon in D…" at bounding box center [679, 328] width 1358 height 657
click at [231, 87] on p "DPC Expert" at bounding box center [201, 81] width 87 height 22
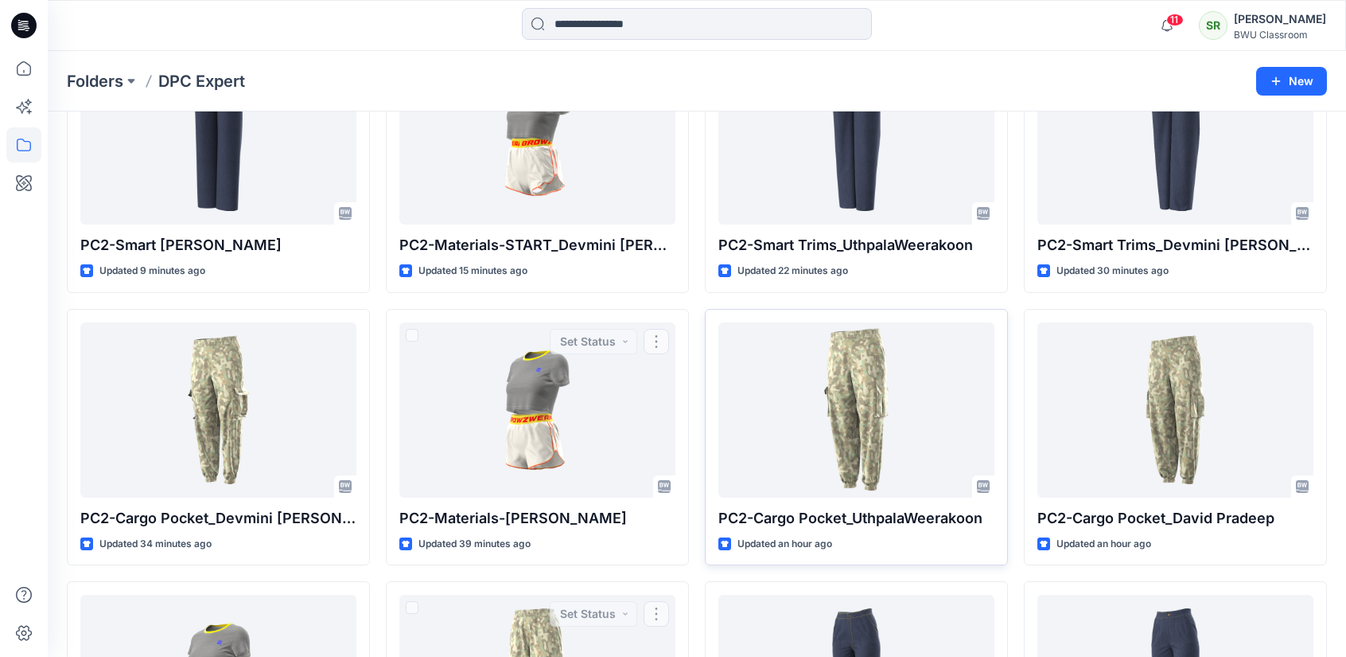
scroll to position [159, 0]
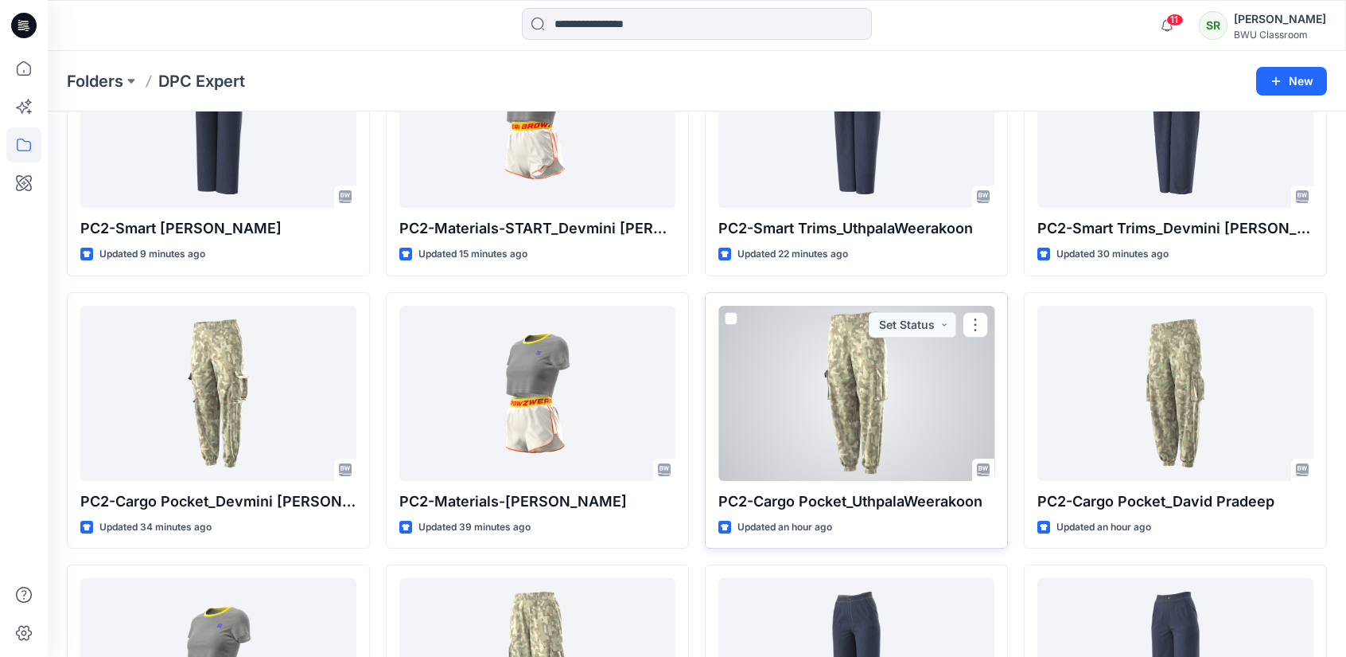
click at [886, 469] on div at bounding box center [857, 393] width 276 height 175
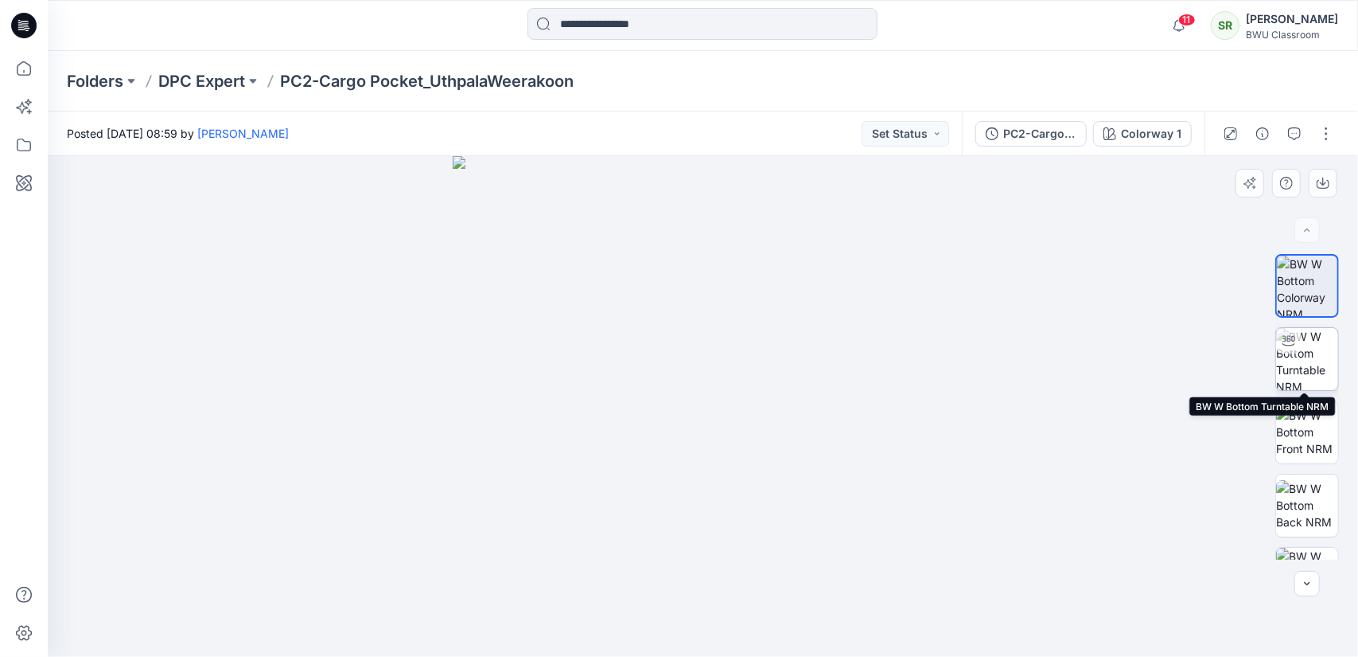
click at [1319, 364] on img at bounding box center [1307, 359] width 62 height 62
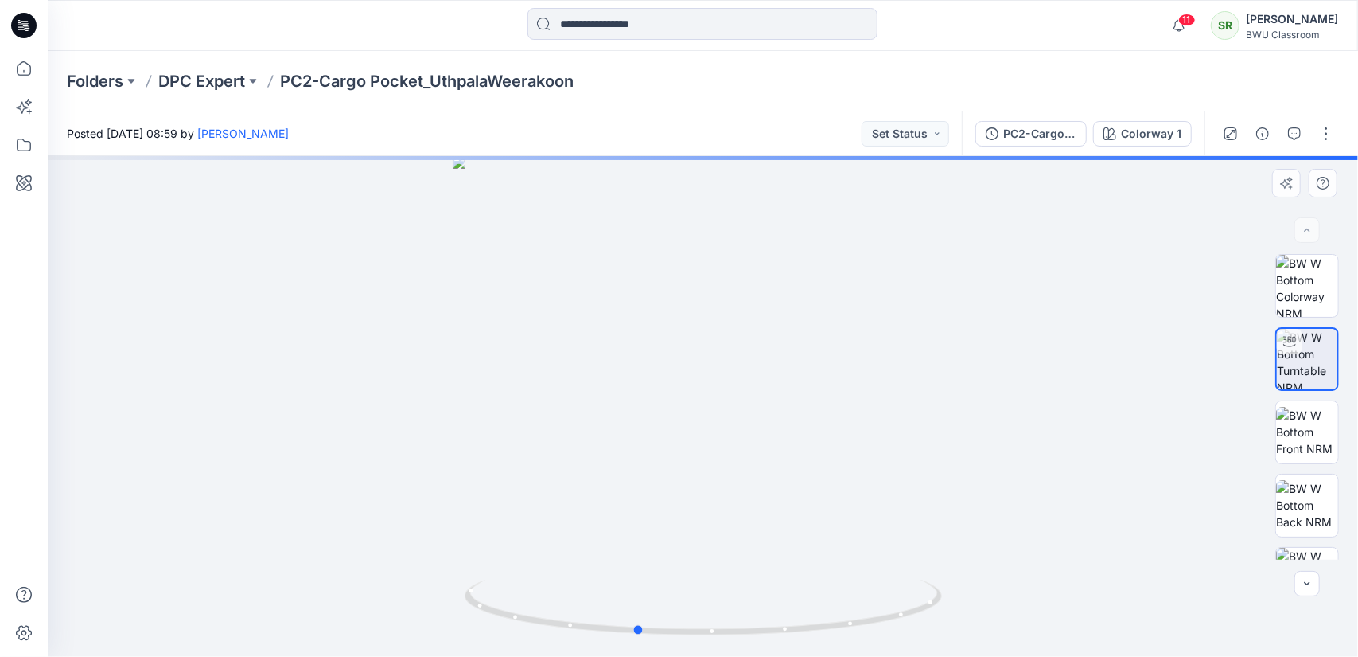
drag, startPoint x: 826, startPoint y: 626, endPoint x: 282, endPoint y: 649, distance: 544.8
click at [282, 649] on div at bounding box center [703, 406] width 1311 height 501
click at [212, 80] on p "DPC Expert" at bounding box center [201, 81] width 87 height 22
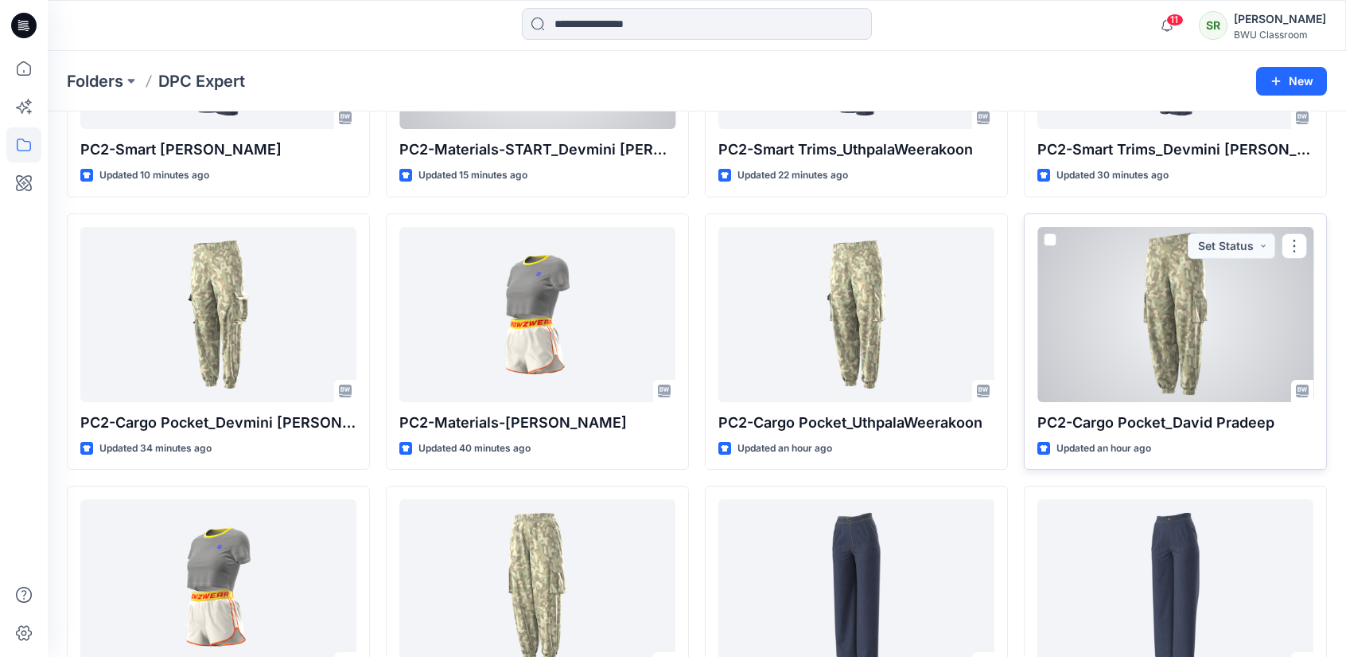
scroll to position [318, 0]
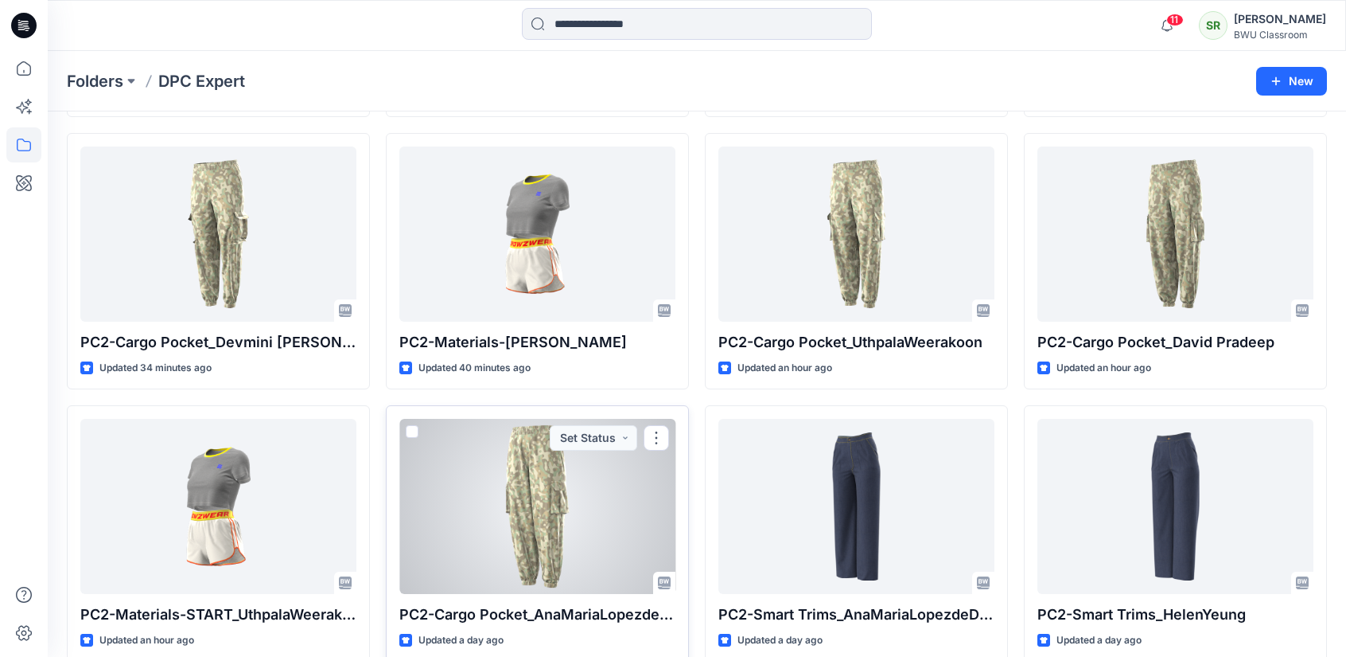
click at [545, 526] on div at bounding box center [537, 506] width 276 height 175
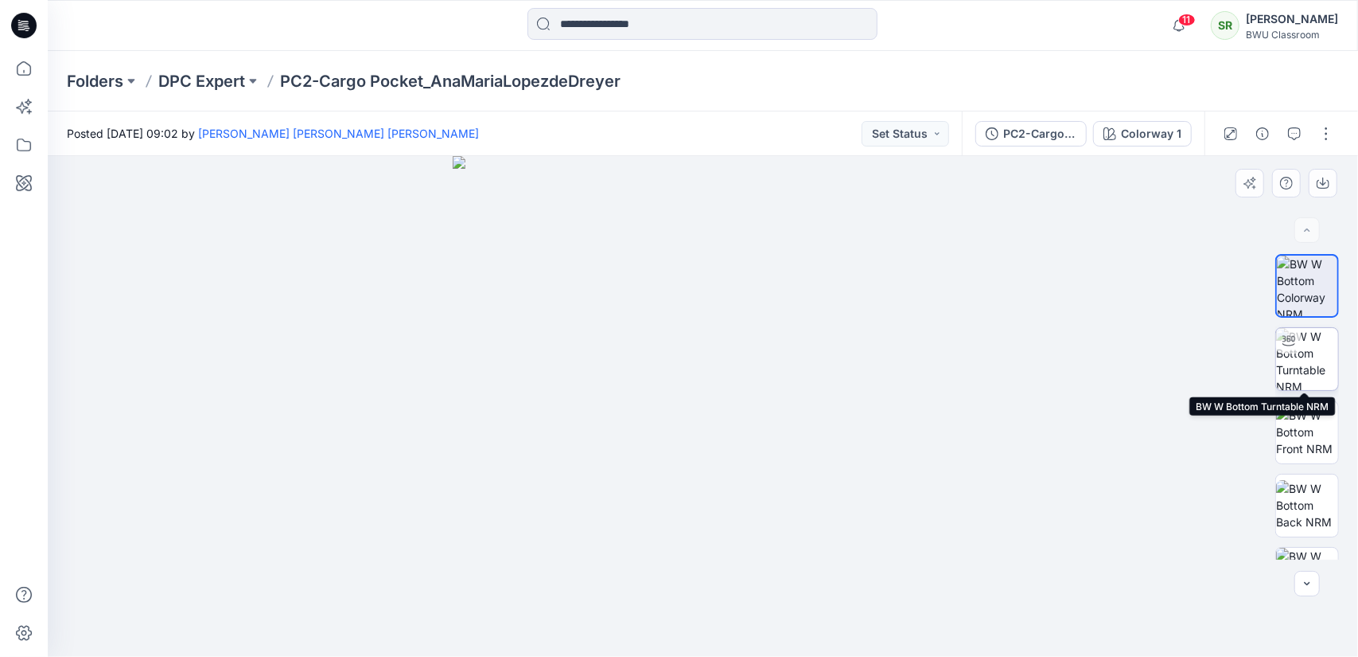
click at [1307, 340] on img at bounding box center [1307, 359] width 62 height 62
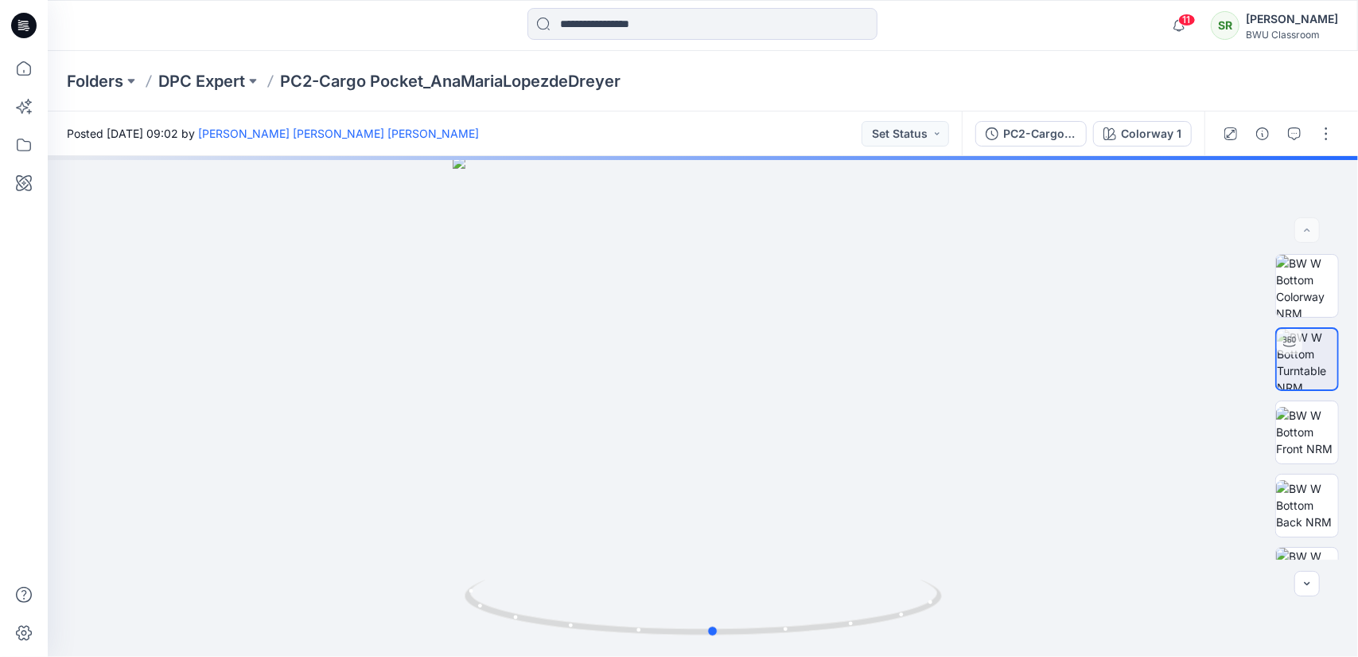
drag, startPoint x: 763, startPoint y: 633, endPoint x: 773, endPoint y: 690, distance: 58.2
click at [773, 656] on html "11 Notifications Uthpala Weerakoon shared PC2-Smart Trims_UthpalaWeerakoon in D…" at bounding box center [679, 328] width 1358 height 657
click at [198, 82] on p "DPC Expert" at bounding box center [201, 81] width 87 height 22
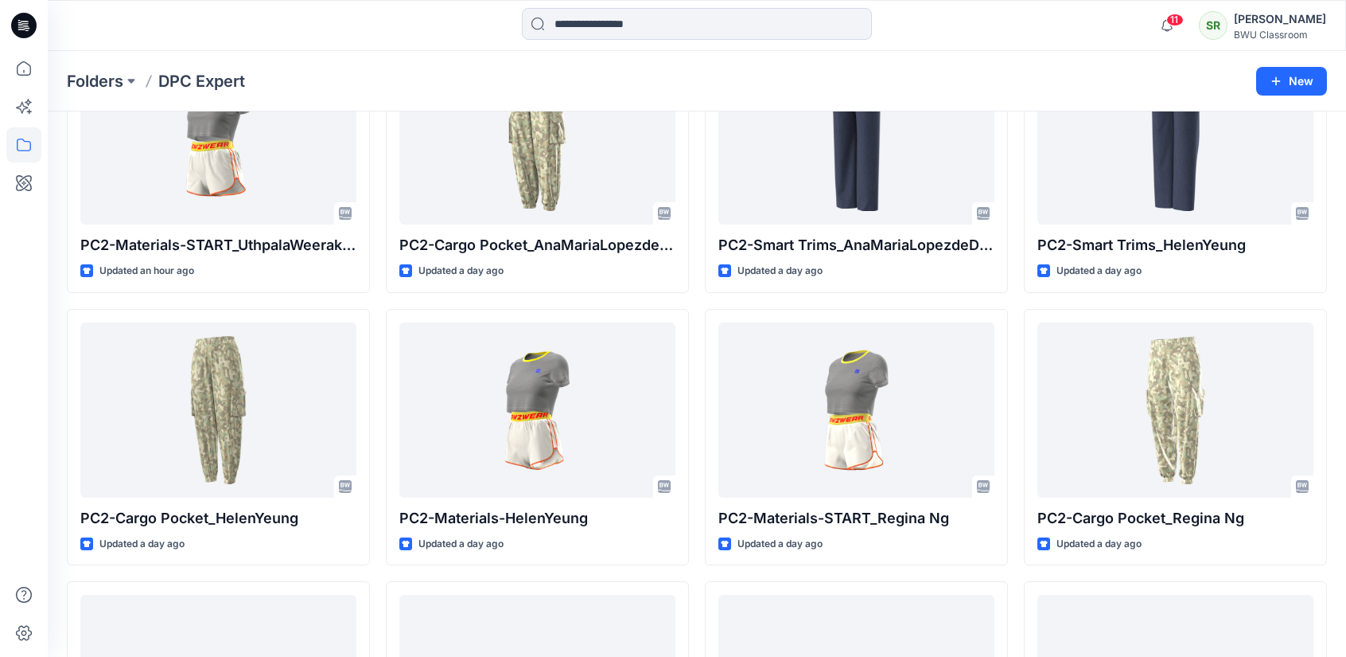
scroll to position [716, 0]
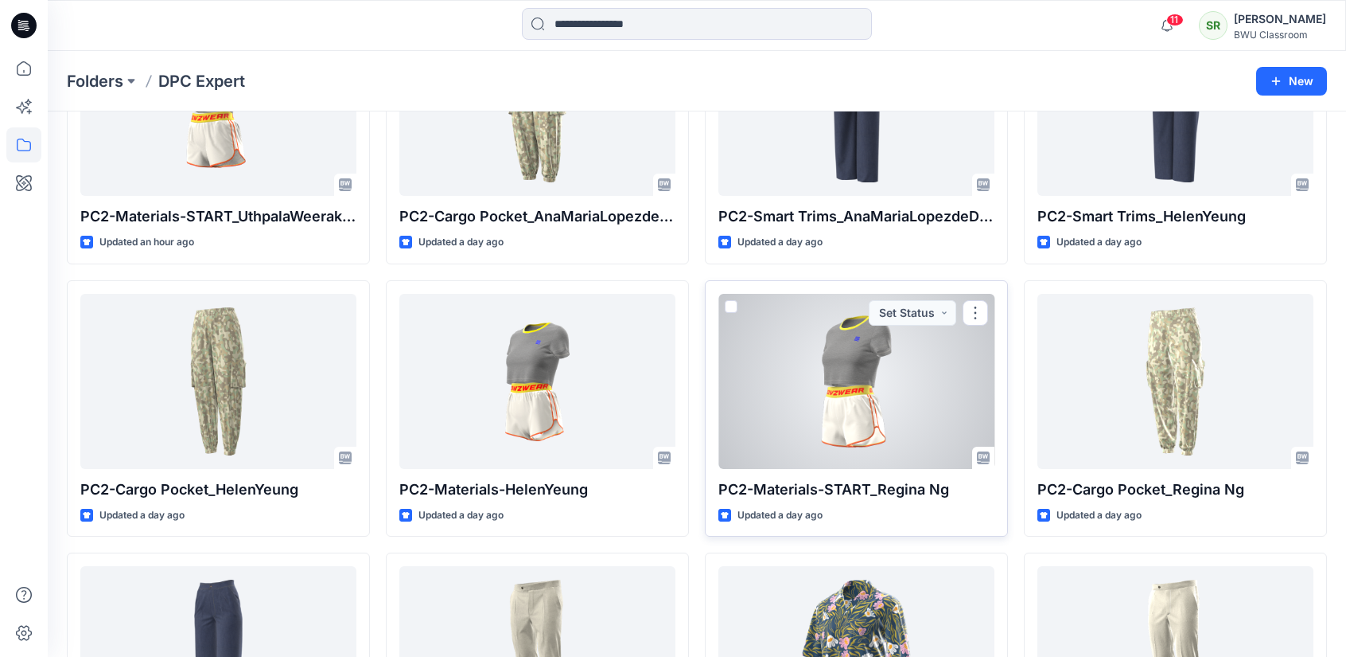
click at [809, 432] on div at bounding box center [857, 381] width 276 height 175
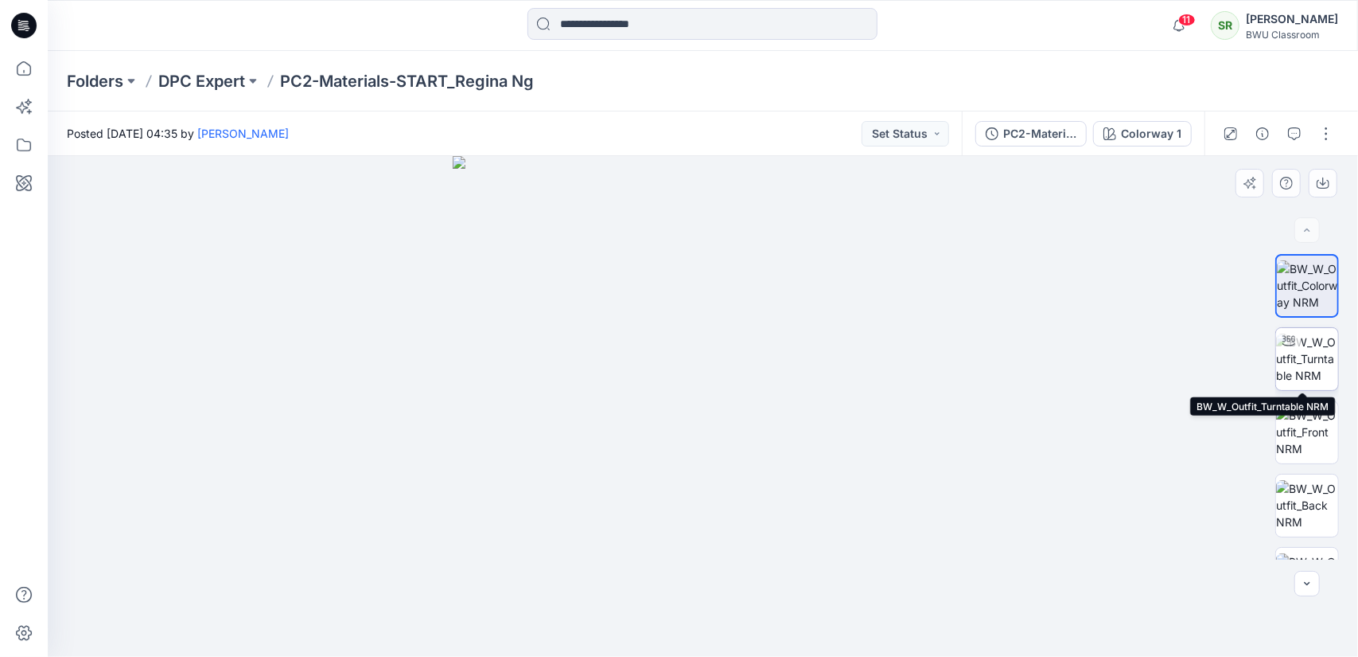
click at [1305, 362] on img at bounding box center [1307, 358] width 62 height 50
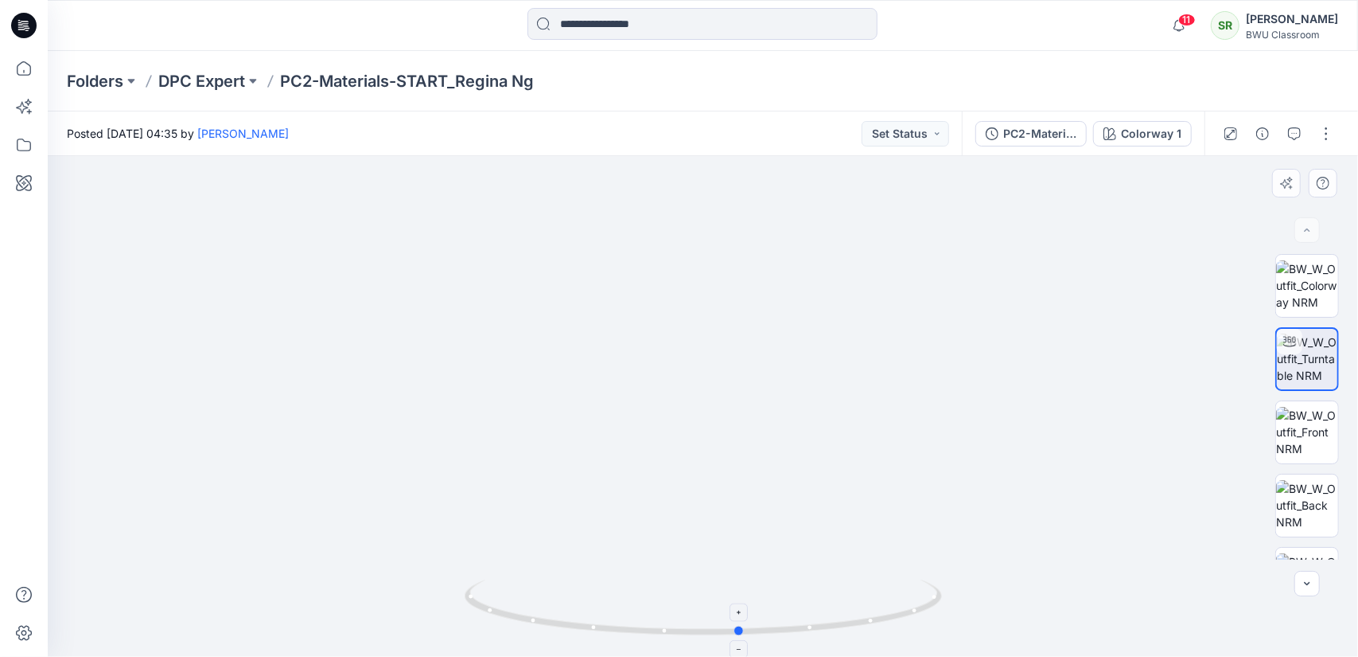
drag, startPoint x: 854, startPoint y: 624, endPoint x: 891, endPoint y: 625, distance: 37.4
click at [891, 625] on icon at bounding box center [705, 609] width 481 height 60
drag, startPoint x: 718, startPoint y: 298, endPoint x: 719, endPoint y: 382, distance: 83.6
click at [719, 382] on img at bounding box center [704, 4] width 2278 height 1306
drag, startPoint x: 853, startPoint y: 623, endPoint x: 358, endPoint y: 610, distance: 495.1
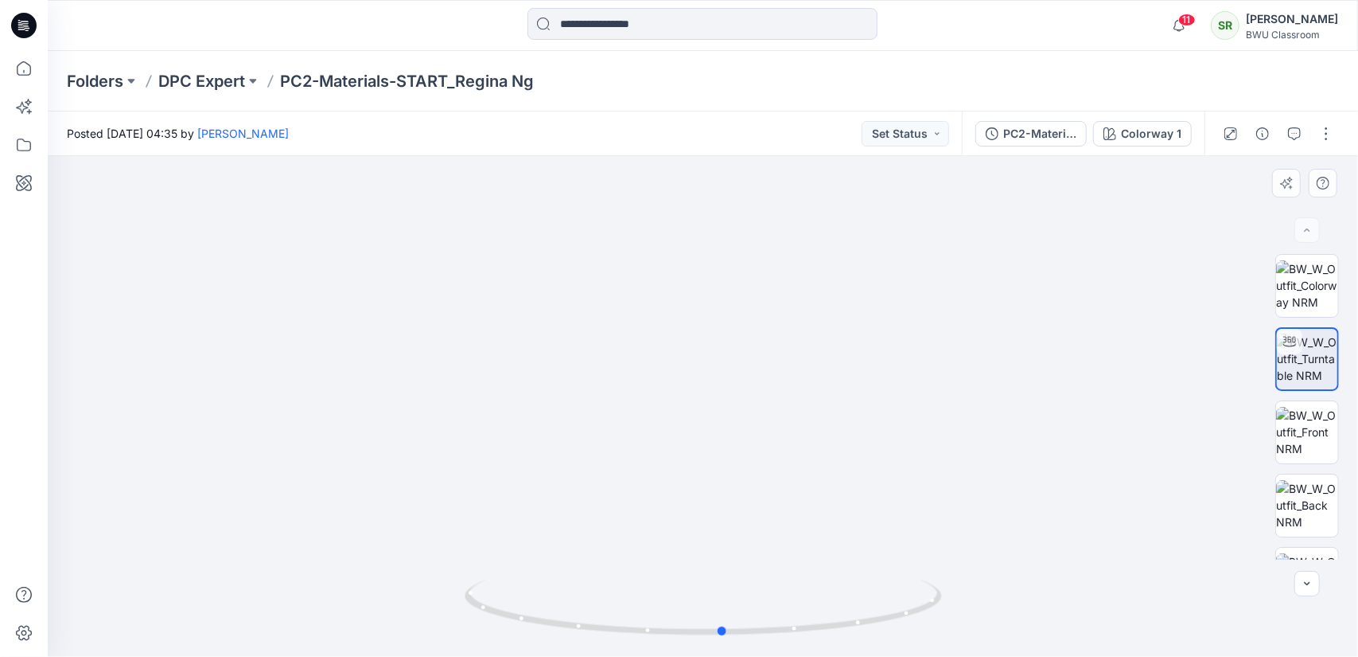
click at [358, 609] on div at bounding box center [703, 406] width 1311 height 501
drag, startPoint x: 700, startPoint y: 238, endPoint x: 681, endPoint y: 392, distance: 154.8
drag, startPoint x: 696, startPoint y: 354, endPoint x: 719, endPoint y: 307, distance: 52.7
drag, startPoint x: 764, startPoint y: 544, endPoint x: 743, endPoint y: 457, distance: 89.9
click at [212, 76] on p "DPC Expert" at bounding box center [201, 81] width 87 height 22
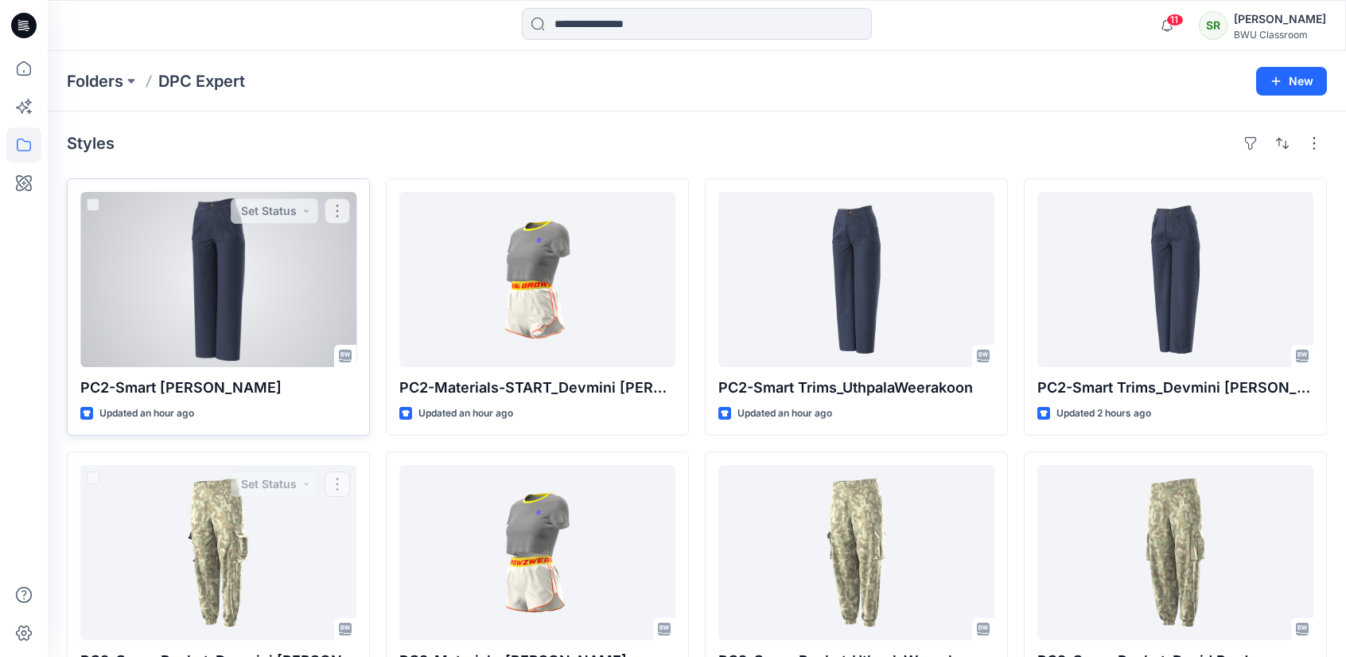
click at [272, 283] on div at bounding box center [218, 279] width 276 height 175
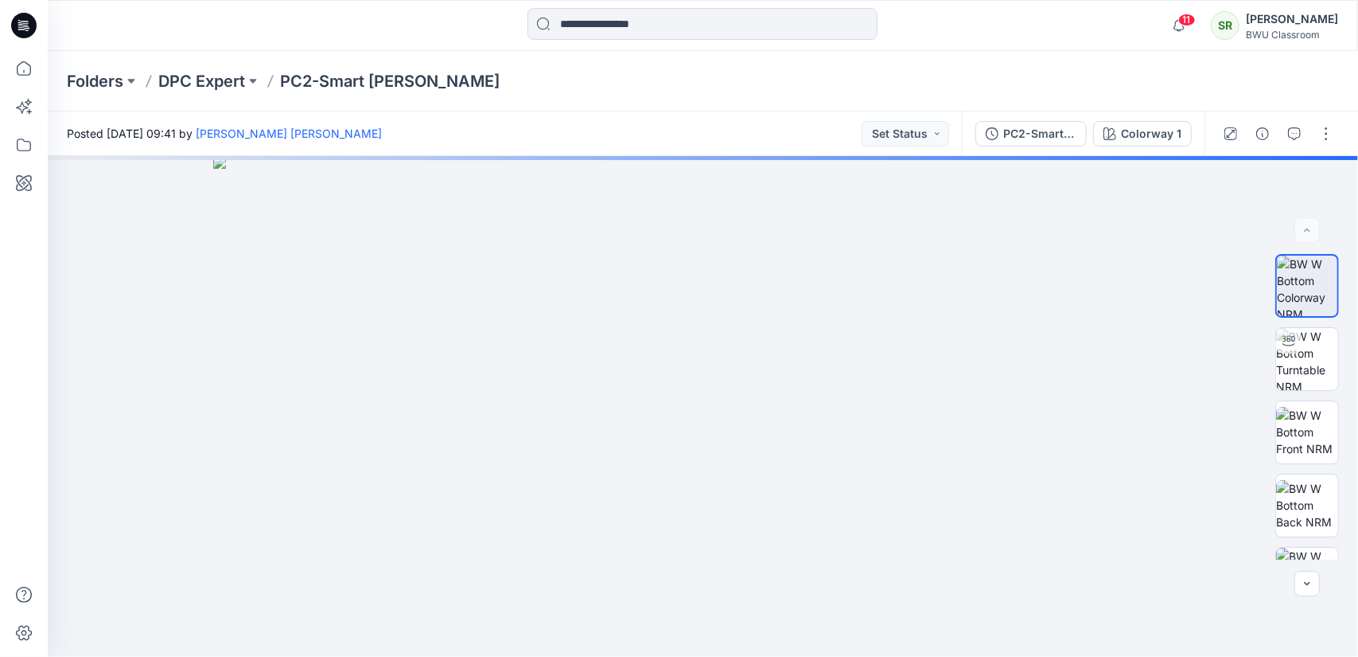
drag, startPoint x: 742, startPoint y: 396, endPoint x: 726, endPoint y: 694, distance: 298.0
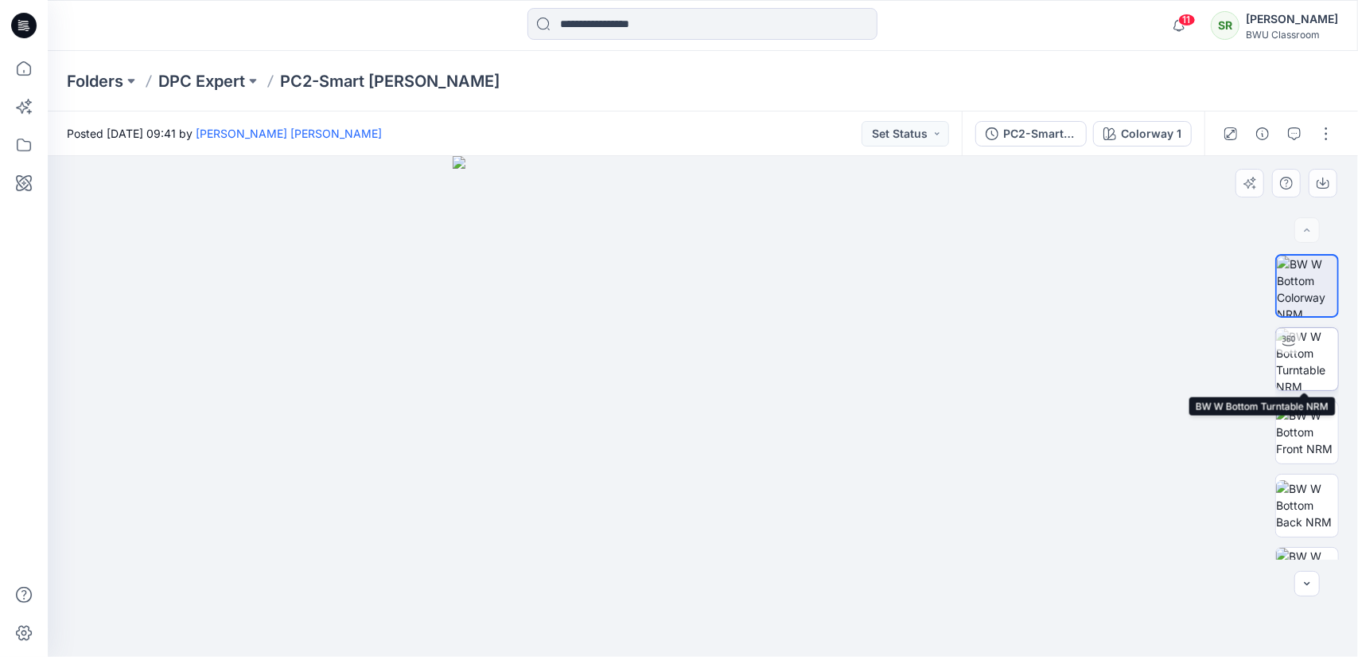
click at [1294, 353] on img at bounding box center [1307, 359] width 62 height 62
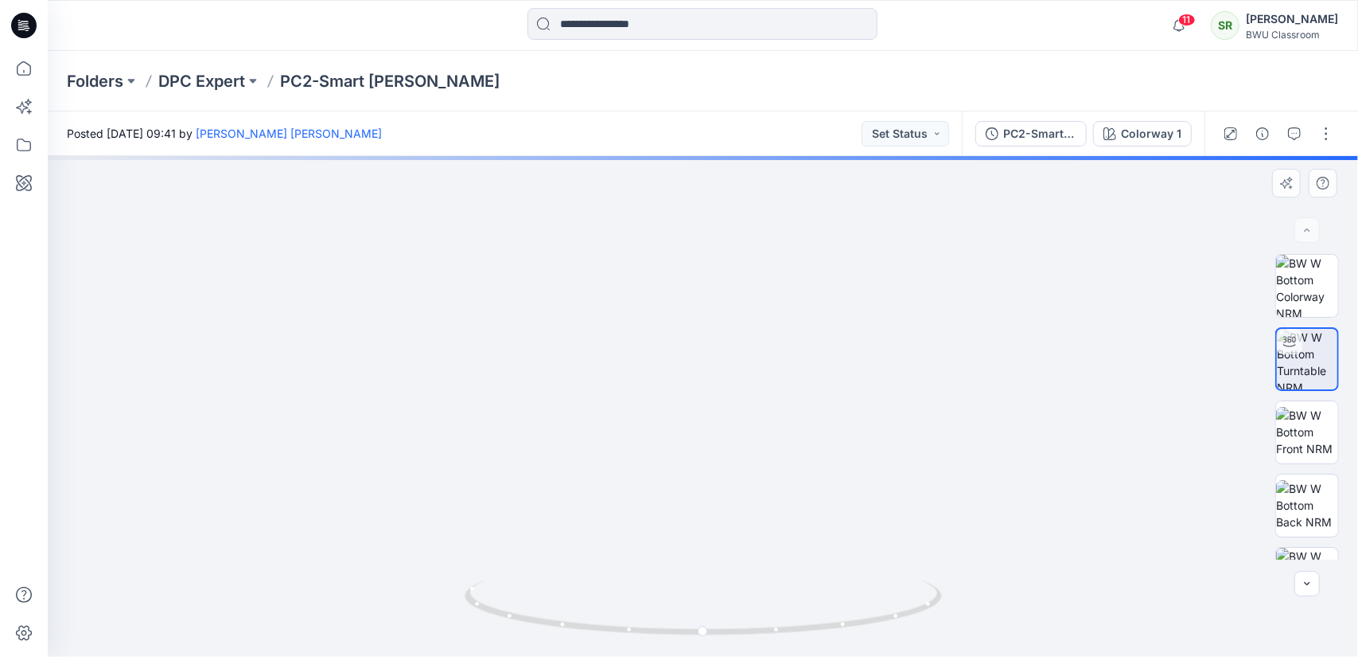
drag, startPoint x: 810, startPoint y: 294, endPoint x: 852, endPoint y: 462, distance: 173.9
drag, startPoint x: 816, startPoint y: 574, endPoint x: 788, endPoint y: 93, distance: 481.5
drag, startPoint x: 791, startPoint y: 443, endPoint x: 745, endPoint y: 694, distance: 254.9
drag, startPoint x: 761, startPoint y: 249, endPoint x: 796, endPoint y: 647, distance: 399.4
drag, startPoint x: 724, startPoint y: 275, endPoint x: 749, endPoint y: 353, distance: 81.8
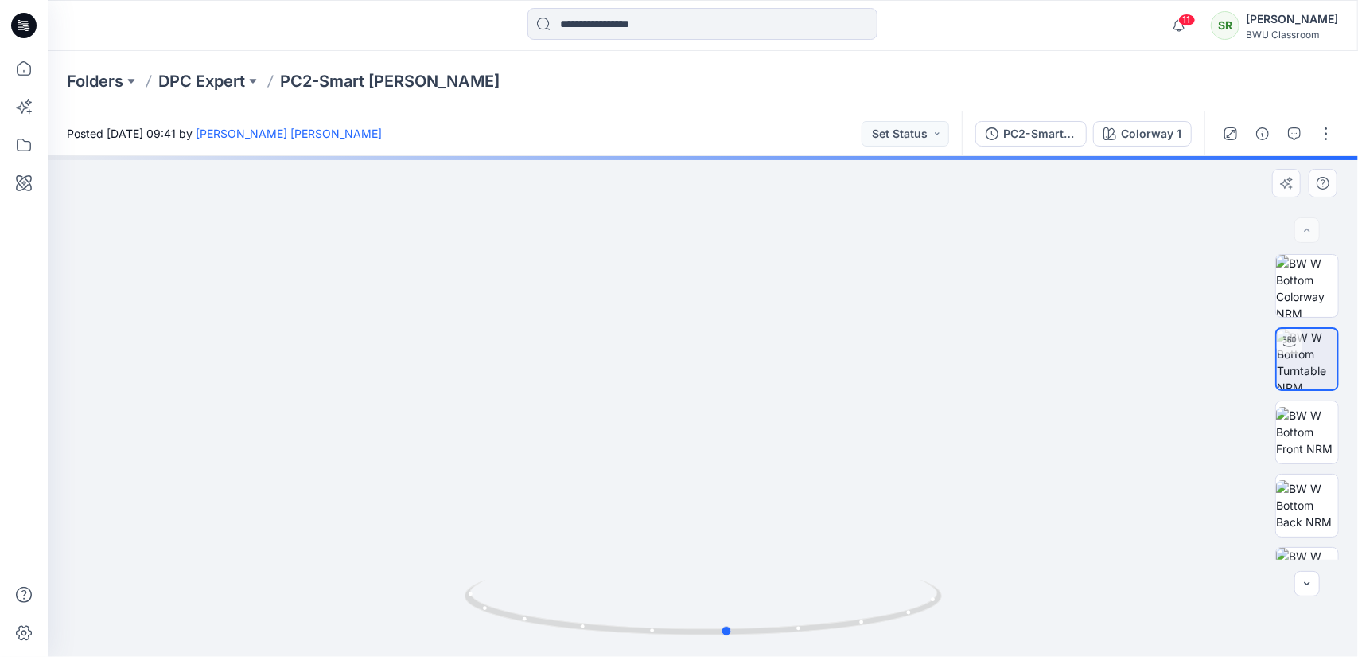
drag, startPoint x: 722, startPoint y: 637, endPoint x: 775, endPoint y: 641, distance: 53.4
click at [775, 641] on div at bounding box center [703, 617] width 477 height 80
drag, startPoint x: 754, startPoint y: 318, endPoint x: 749, endPoint y: 370, distance: 52.8
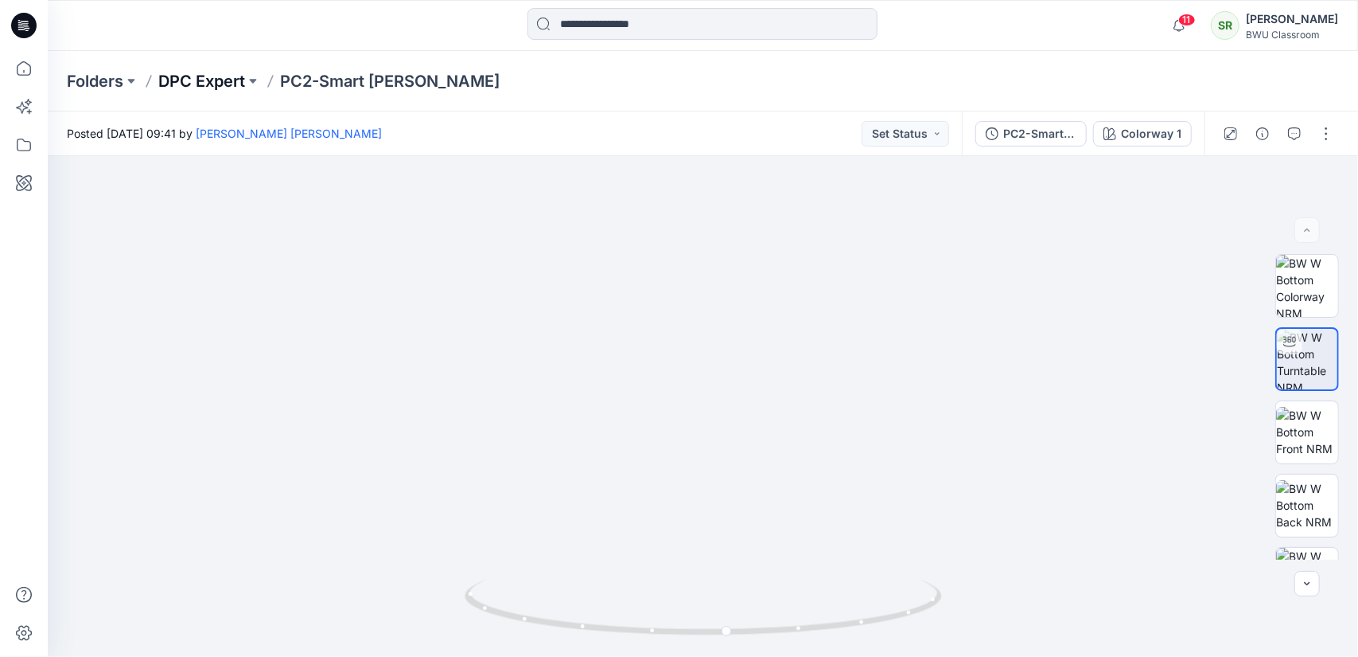
click at [217, 77] on p "DPC Expert" at bounding box center [201, 81] width 87 height 22
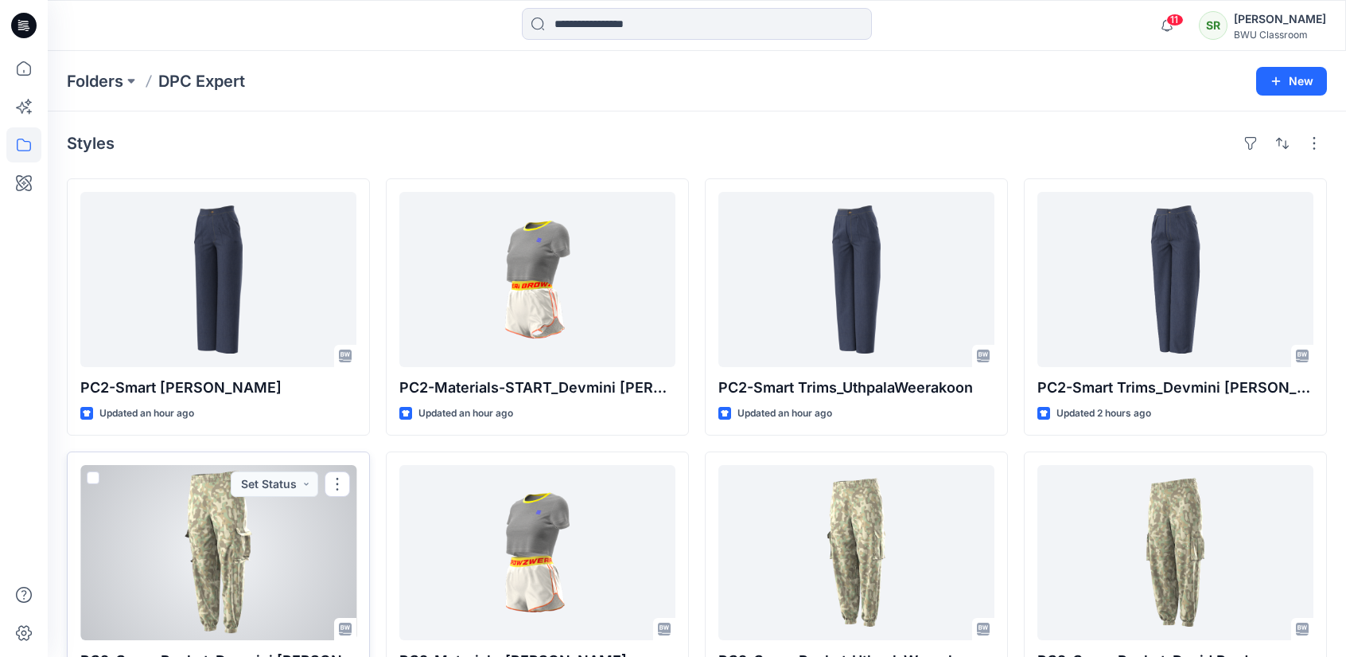
click at [266, 551] on div at bounding box center [218, 552] width 276 height 175
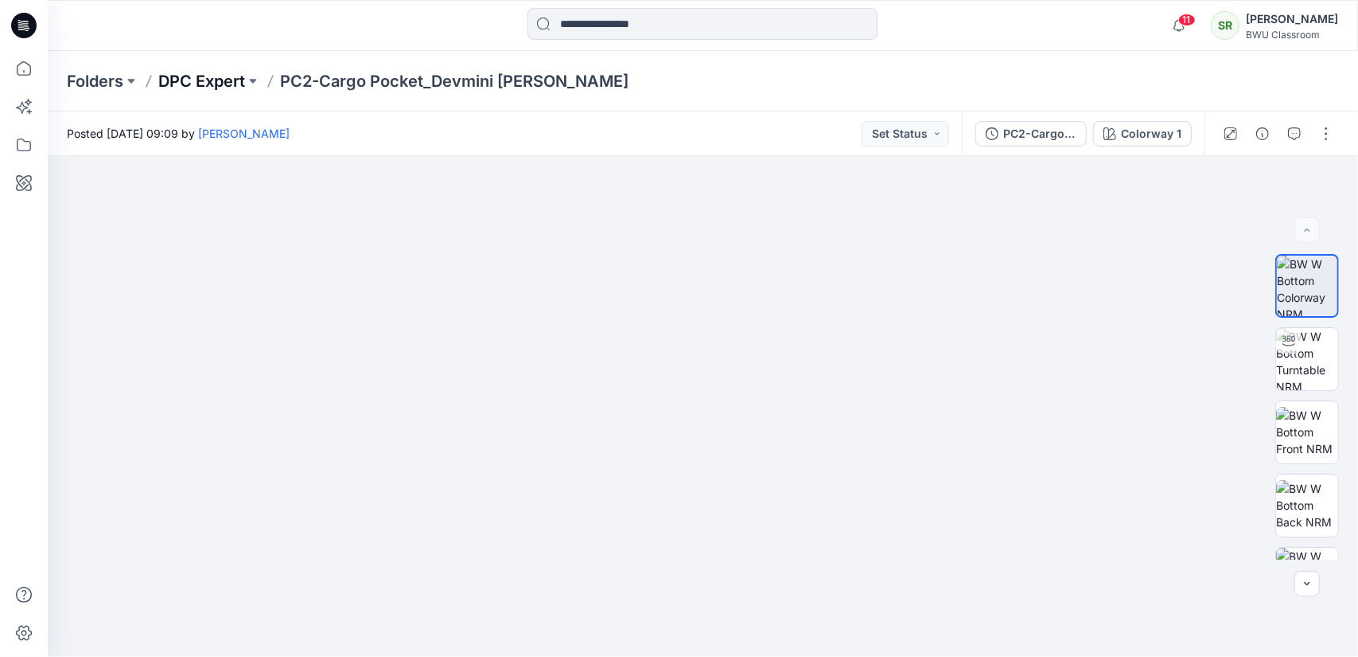
click at [216, 85] on p "DPC Expert" at bounding box center [201, 81] width 87 height 22
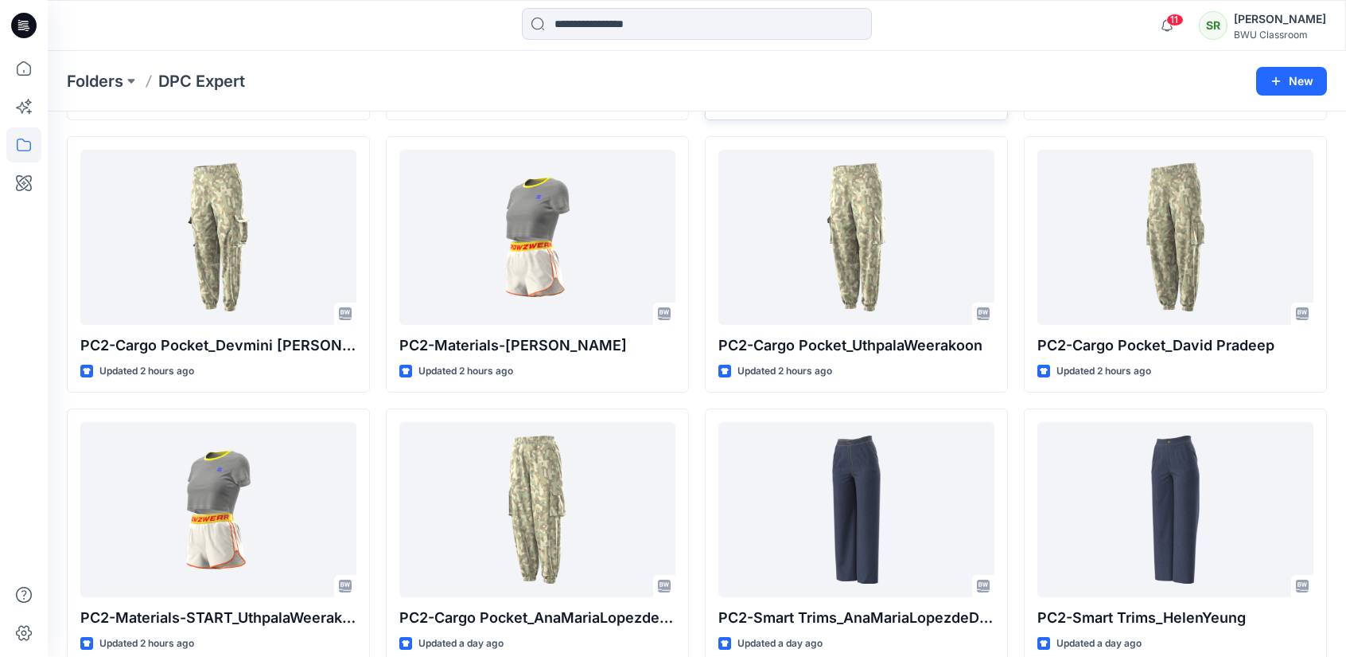
scroll to position [318, 0]
